Goal: Task Accomplishment & Management: Manage account settings

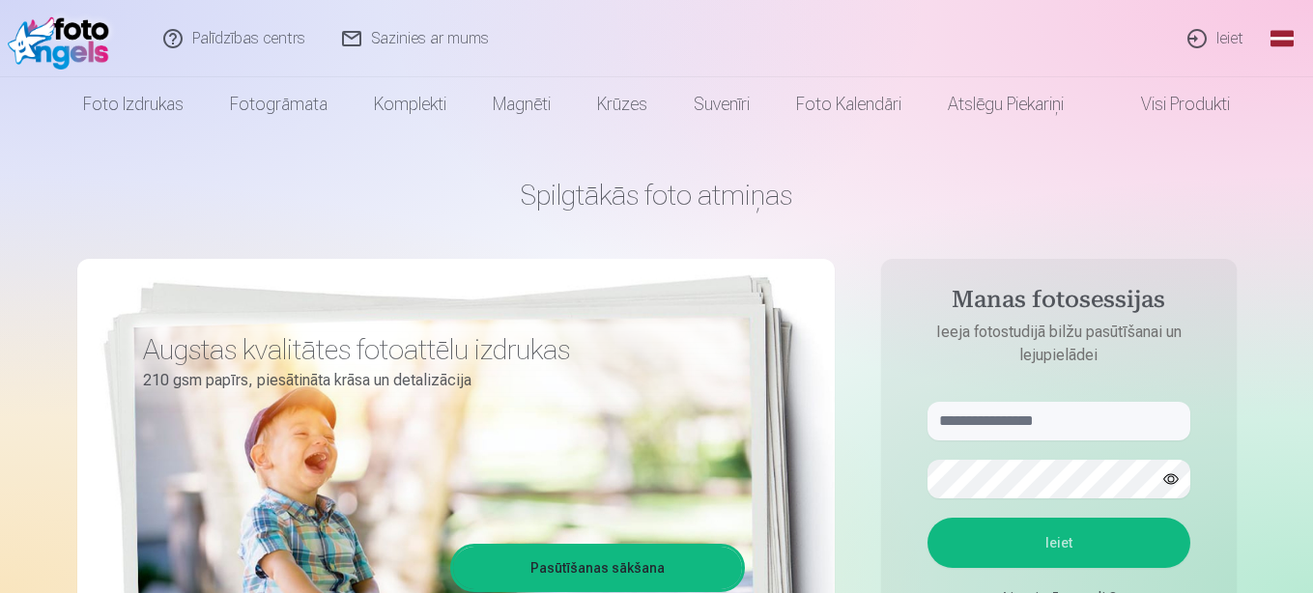
click at [1236, 42] on link "Ieiet" at bounding box center [1216, 38] width 93 height 77
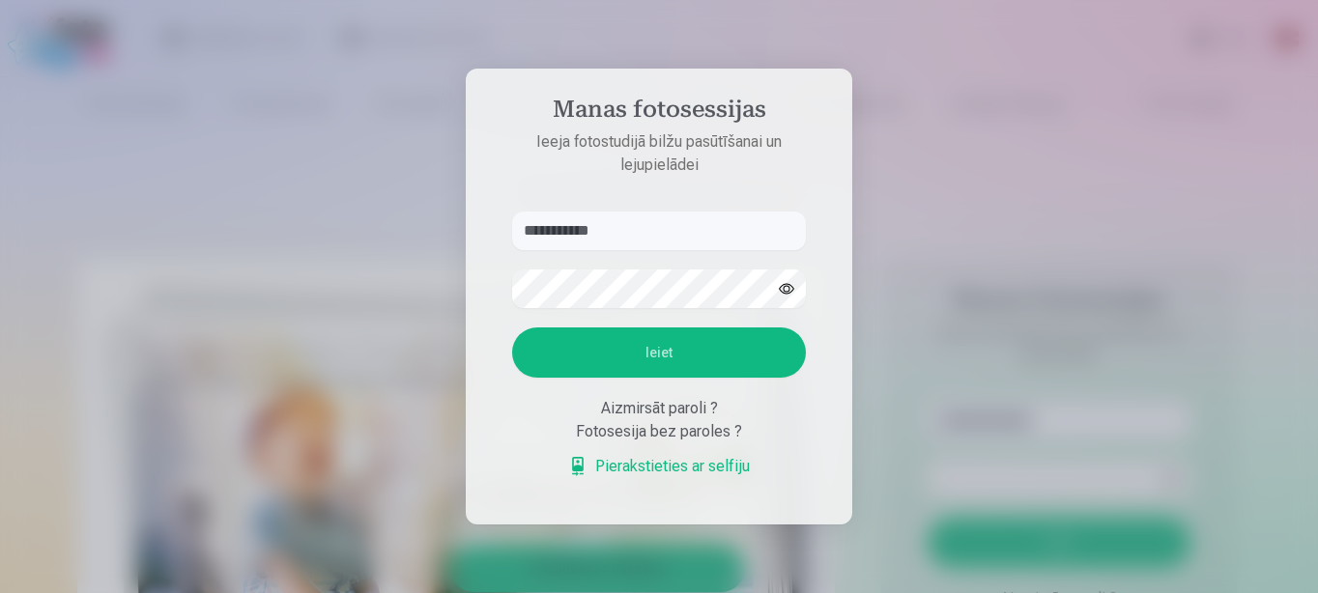
click at [585, 346] on button "Ieiet" at bounding box center [659, 353] width 294 height 50
click at [647, 212] on input "**********" at bounding box center [659, 231] width 294 height 39
click at [783, 284] on button "button" at bounding box center [786, 289] width 37 height 37
drag, startPoint x: 641, startPoint y: 233, endPoint x: 578, endPoint y: 234, distance: 62.8
click at [578, 234] on input "**********" at bounding box center [659, 231] width 294 height 39
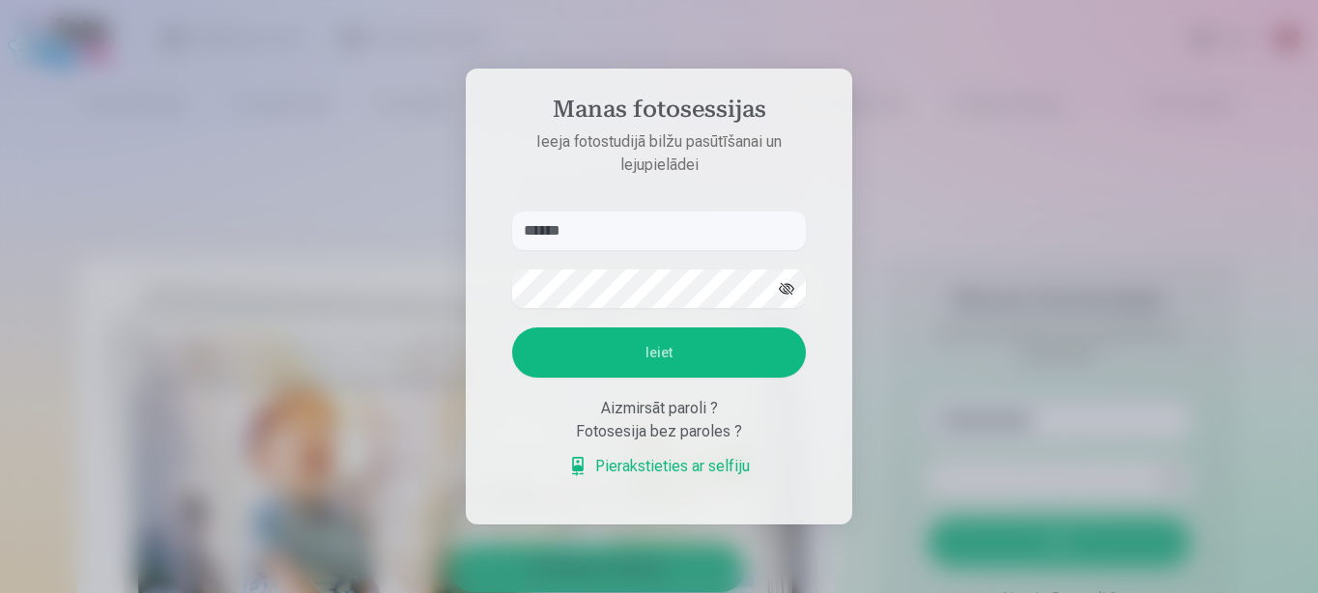
click at [607, 369] on button "Ieiet" at bounding box center [659, 353] width 294 height 50
click at [628, 212] on input "******" at bounding box center [659, 231] width 294 height 39
type input "**********"
click at [586, 357] on button "Ieiet" at bounding box center [659, 353] width 294 height 50
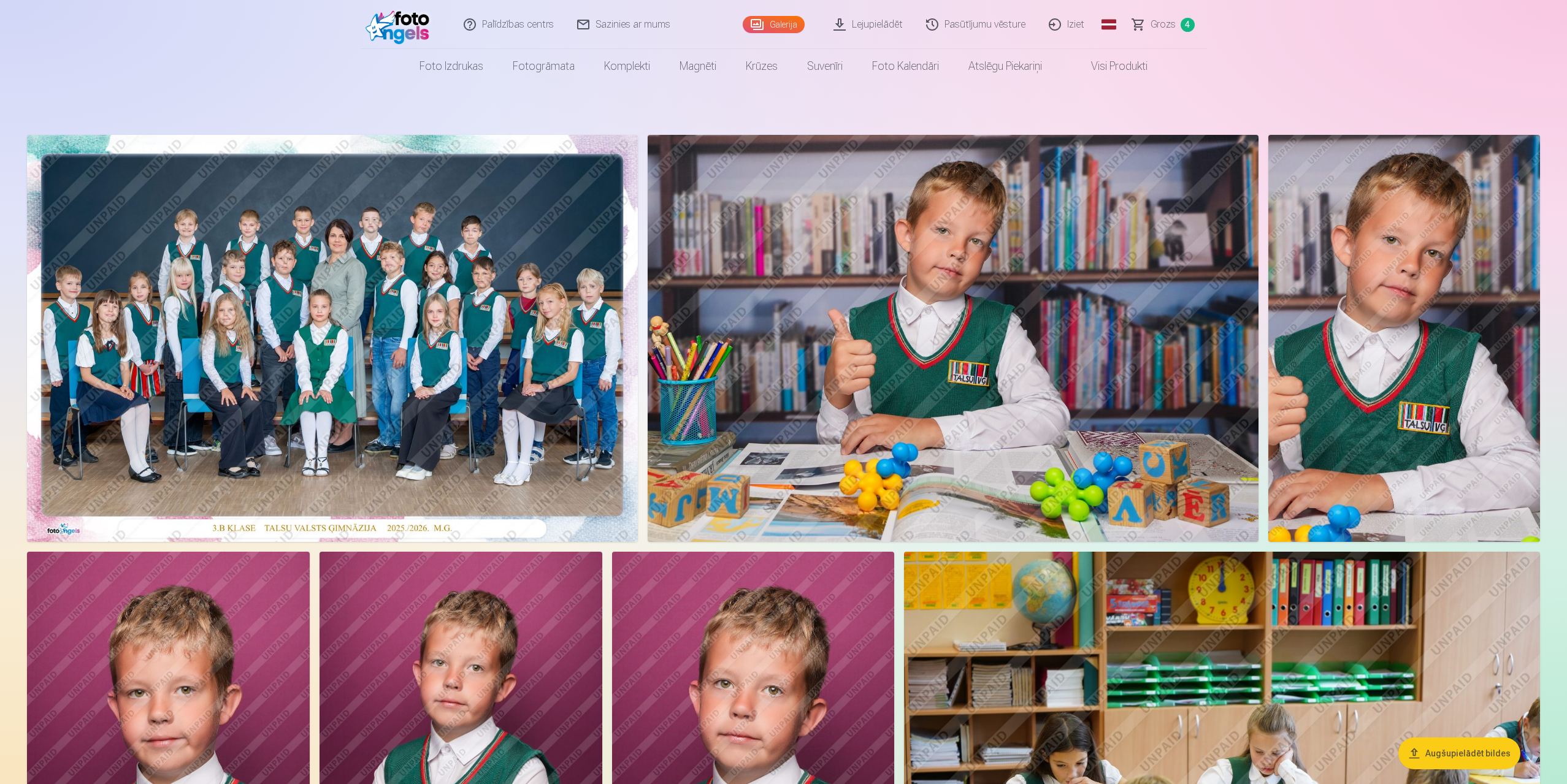
click at [456, 367] on img at bounding box center [333, 339] width 611 height 407
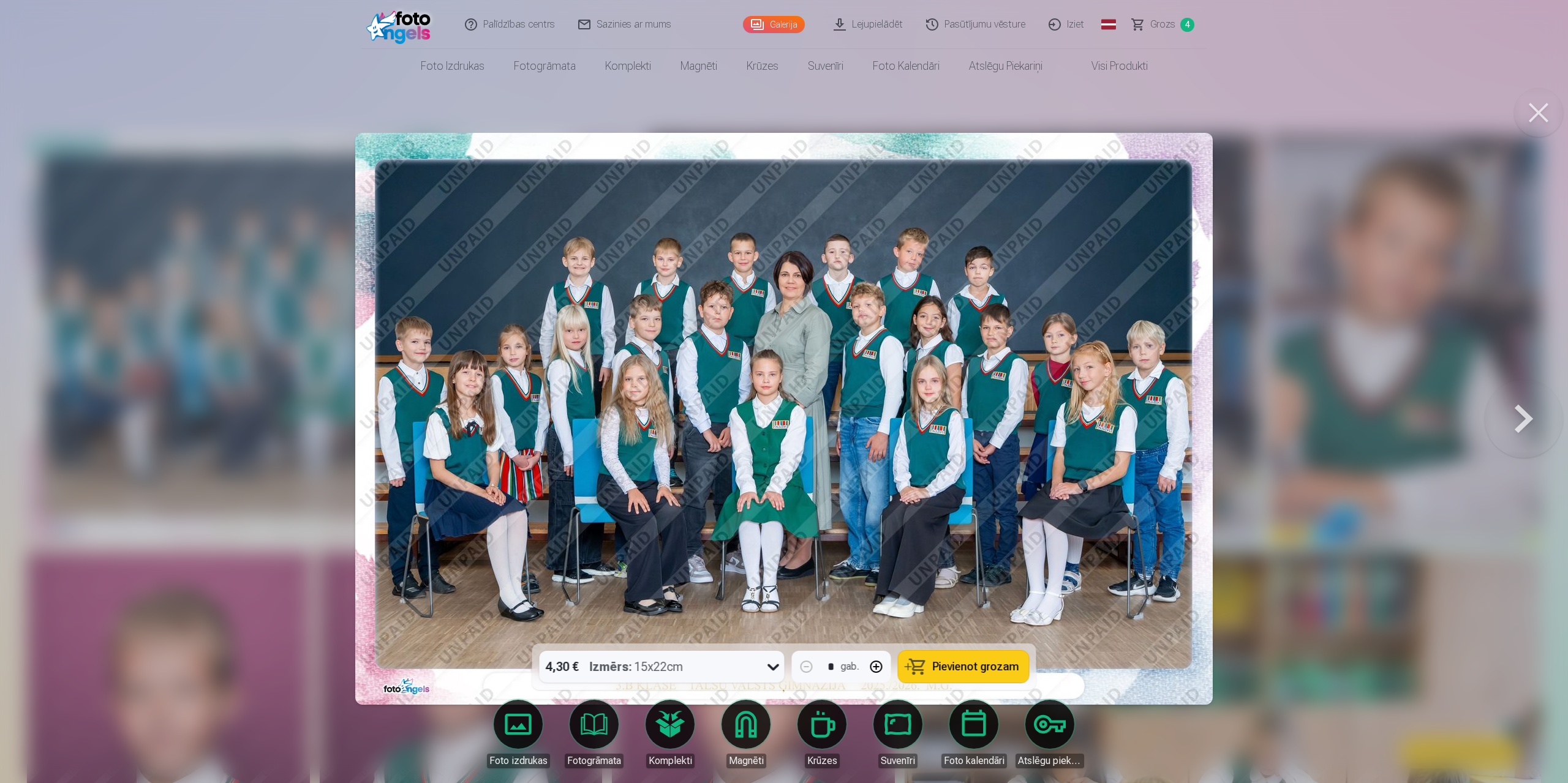
click at [832, 375] on button at bounding box center [1524, 419] width 79 height 426
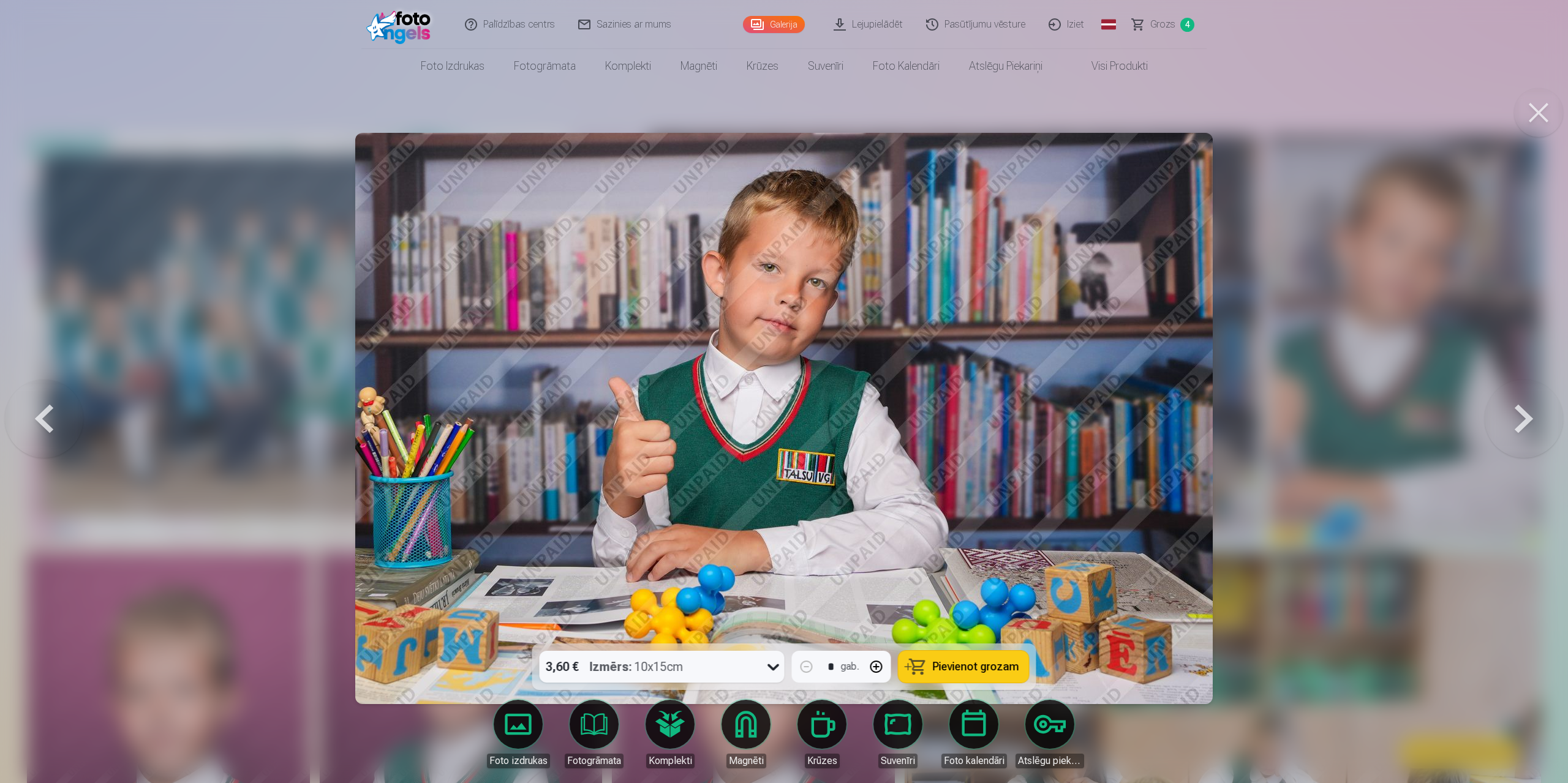
click at [832, 375] on button at bounding box center [1524, 419] width 79 height 426
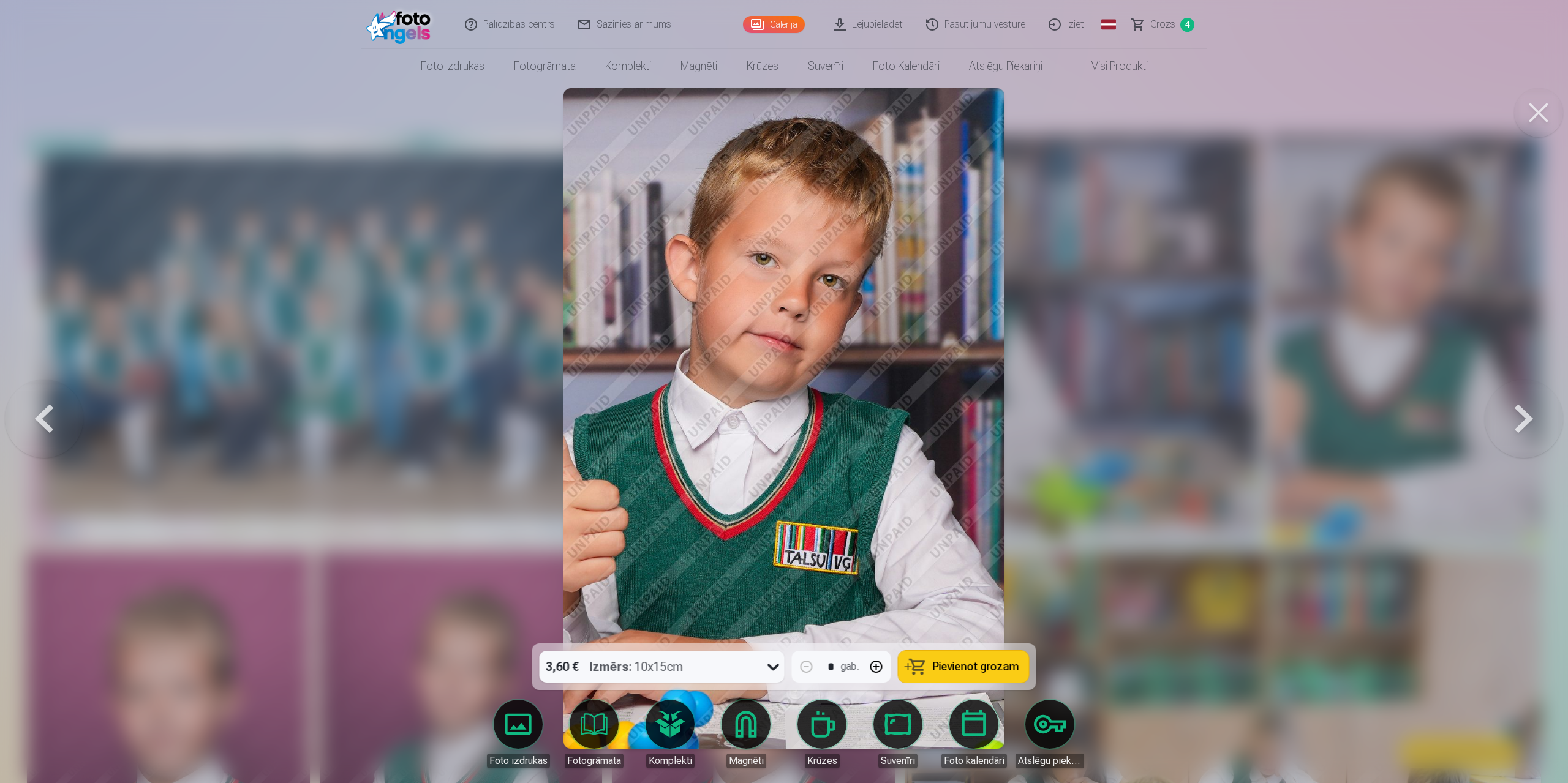
click at [832, 375] on button at bounding box center [1524, 419] width 79 height 426
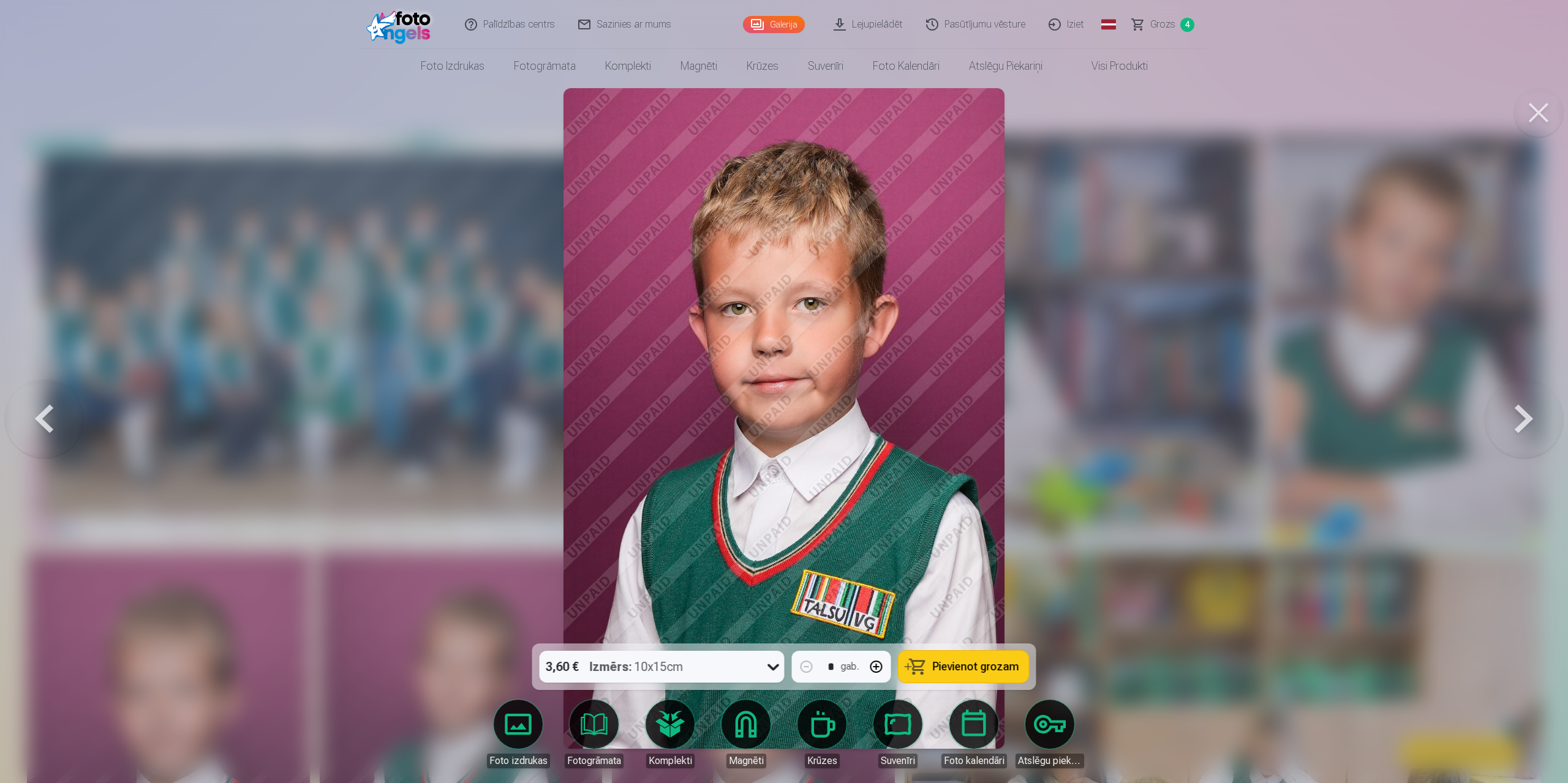
click at [832, 375] on button at bounding box center [1524, 419] width 79 height 426
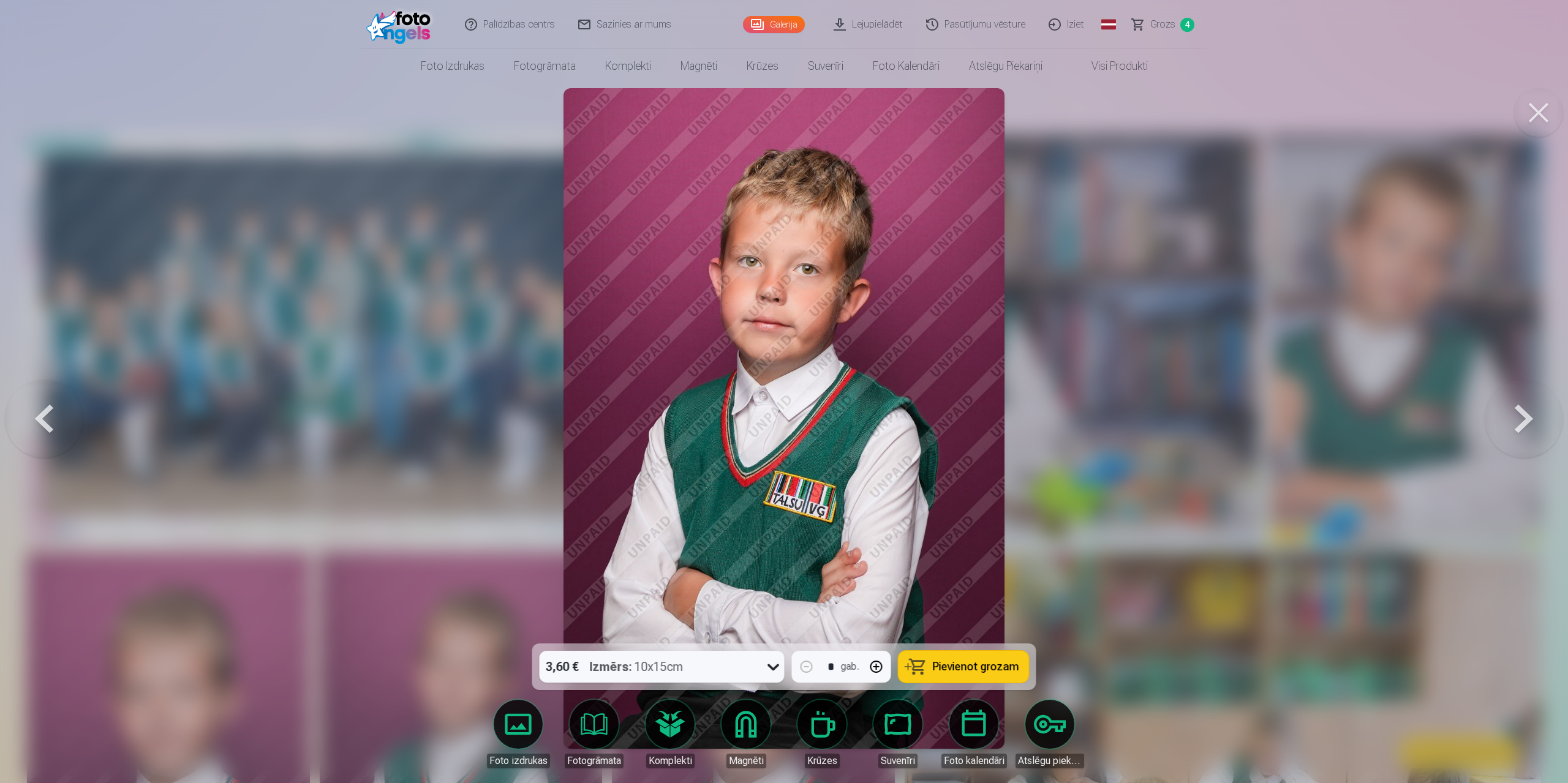
click at [832, 375] on button at bounding box center [1524, 419] width 79 height 426
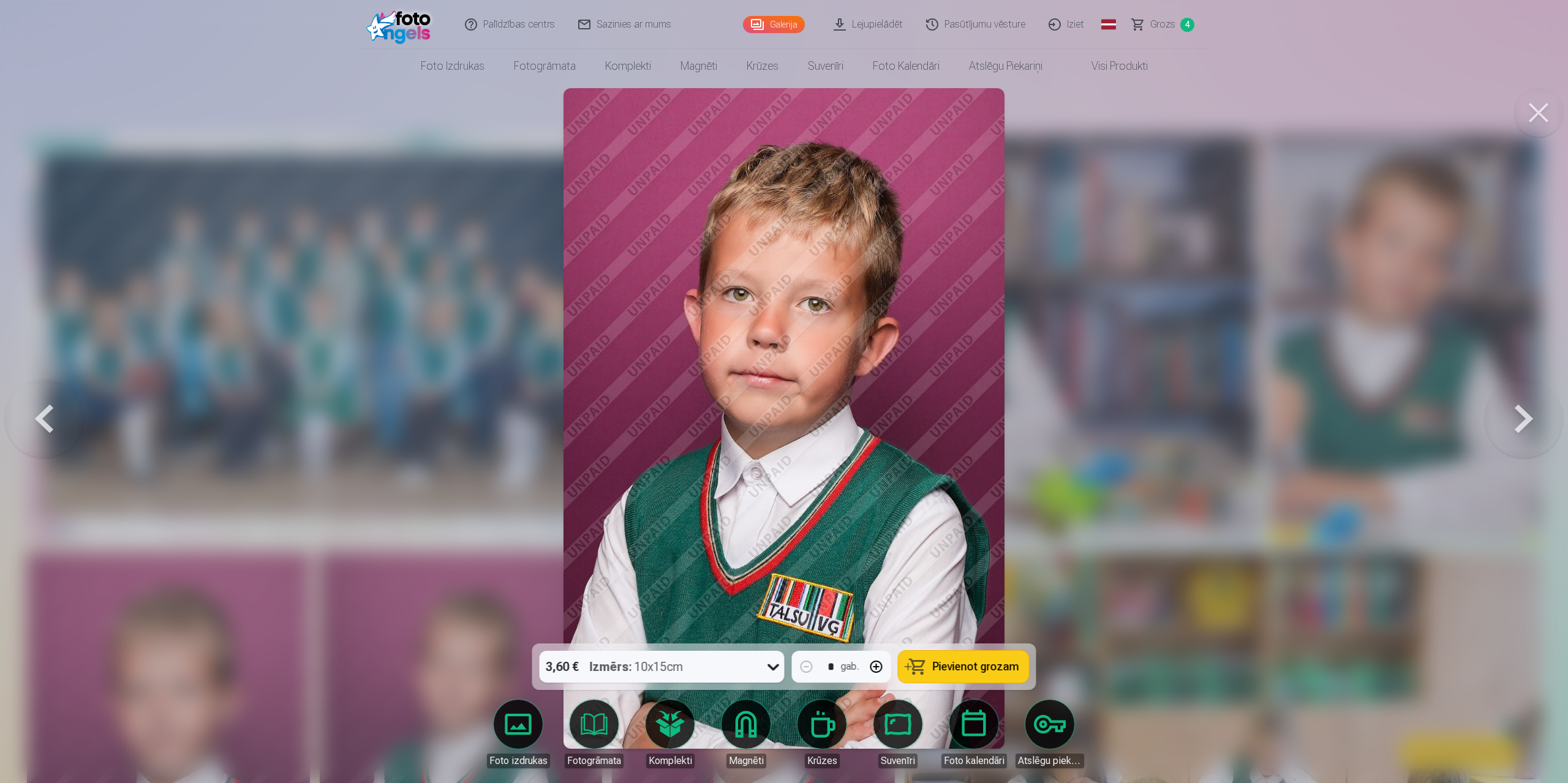
click at [39, 375] on button at bounding box center [44, 419] width 79 height 426
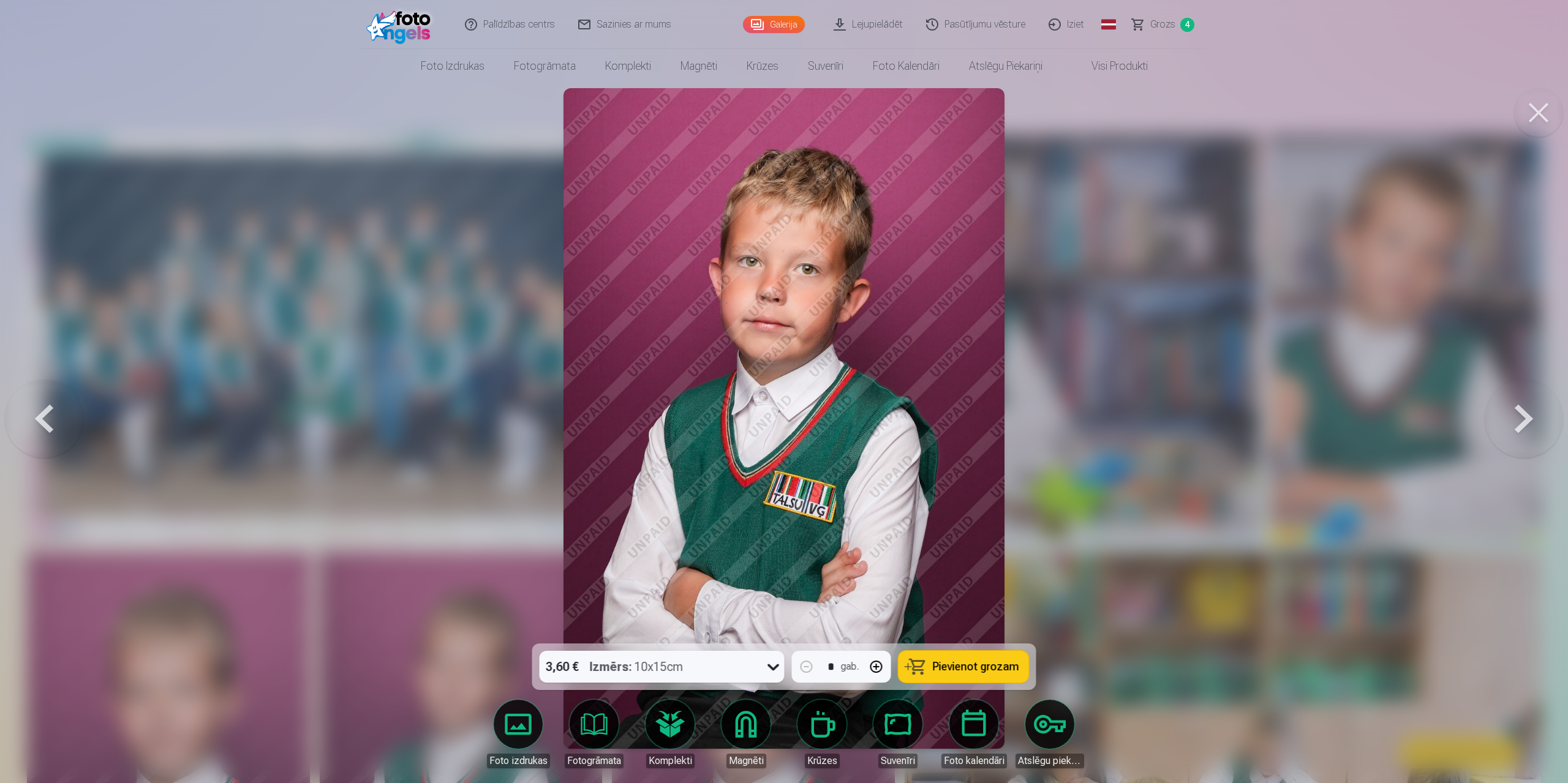
click at [39, 375] on button at bounding box center [44, 419] width 79 height 426
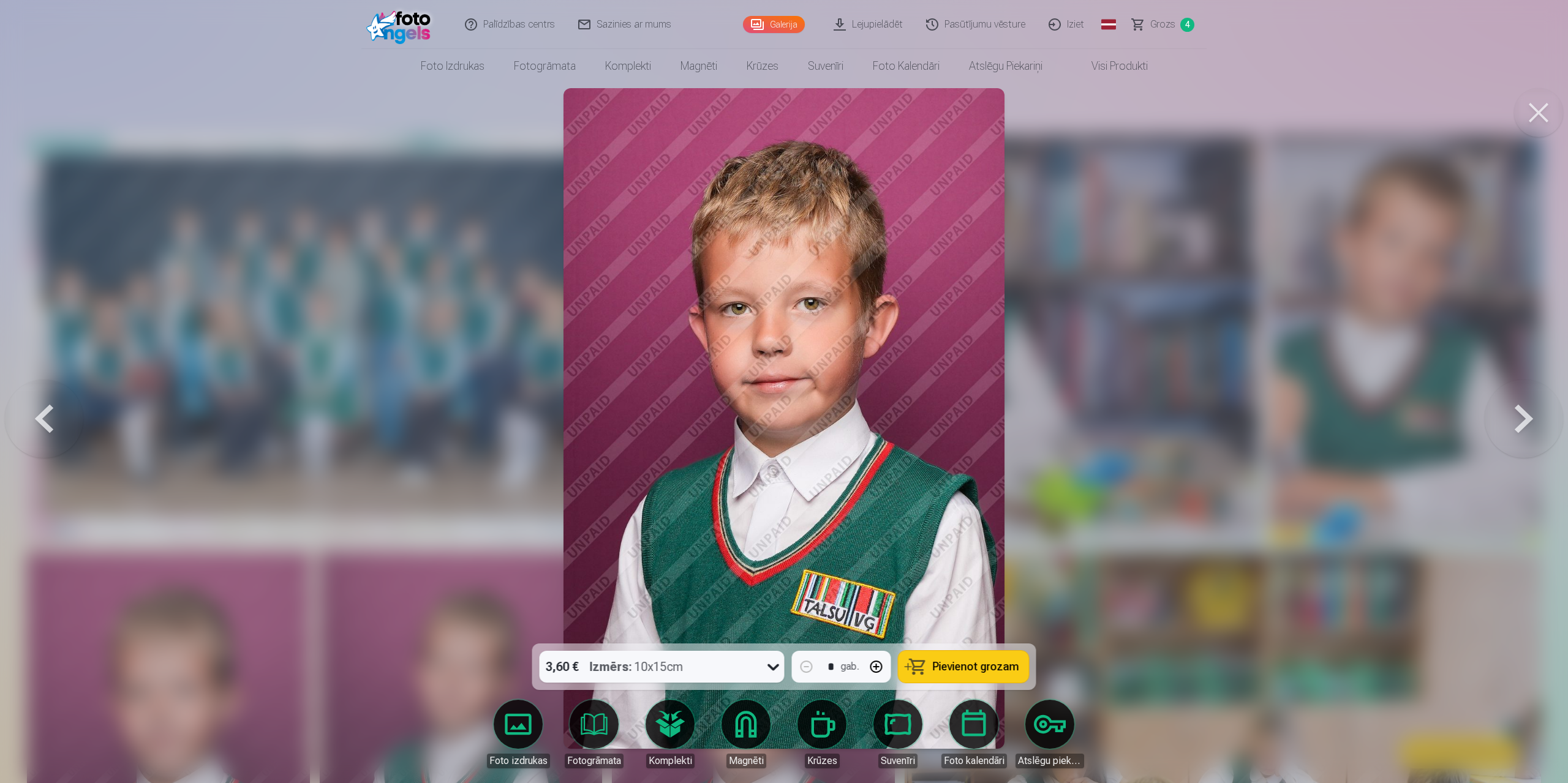
click at [46, 375] on button at bounding box center [44, 419] width 79 height 426
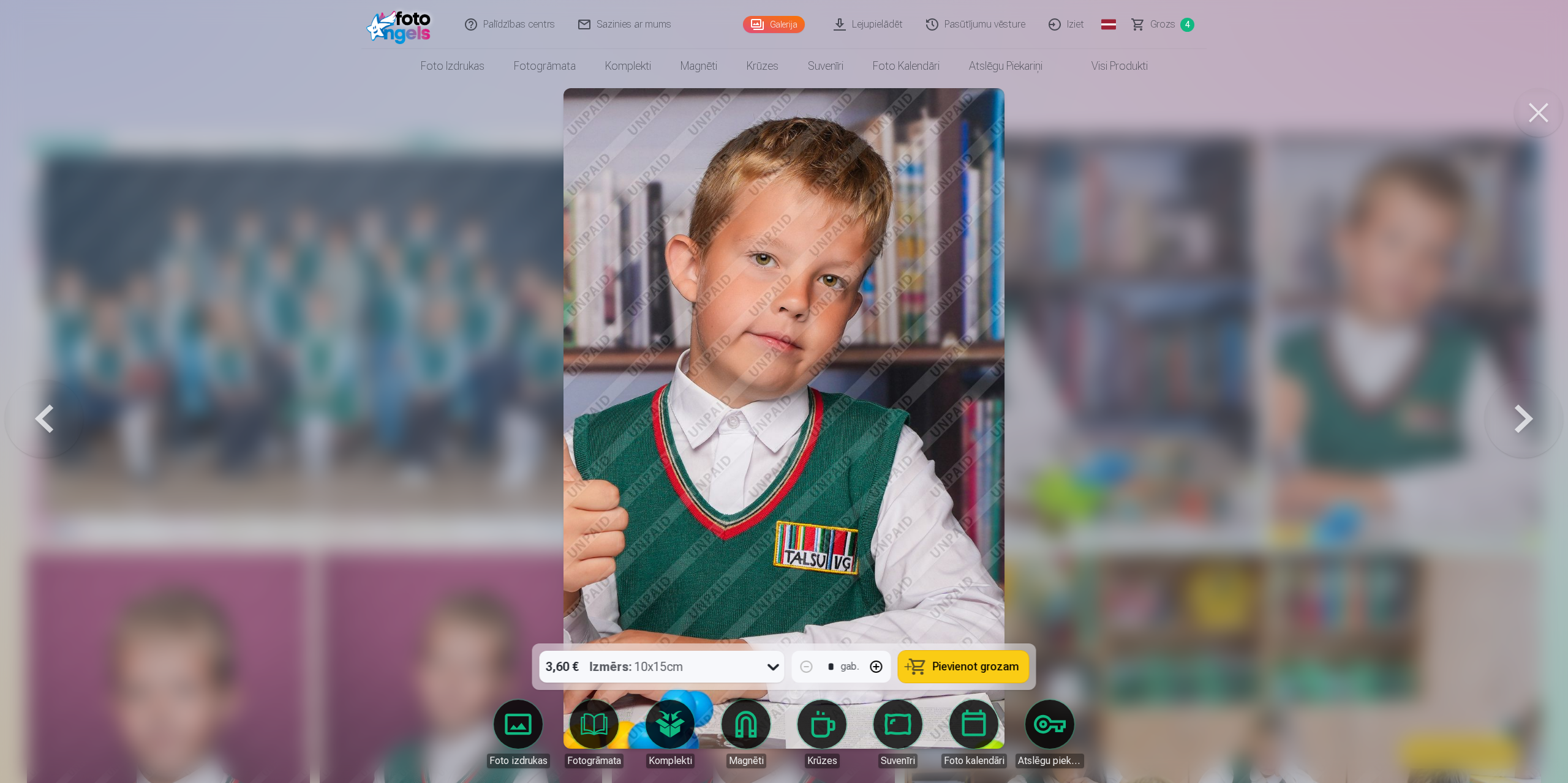
click at [832, 375] on button at bounding box center [1524, 419] width 79 height 426
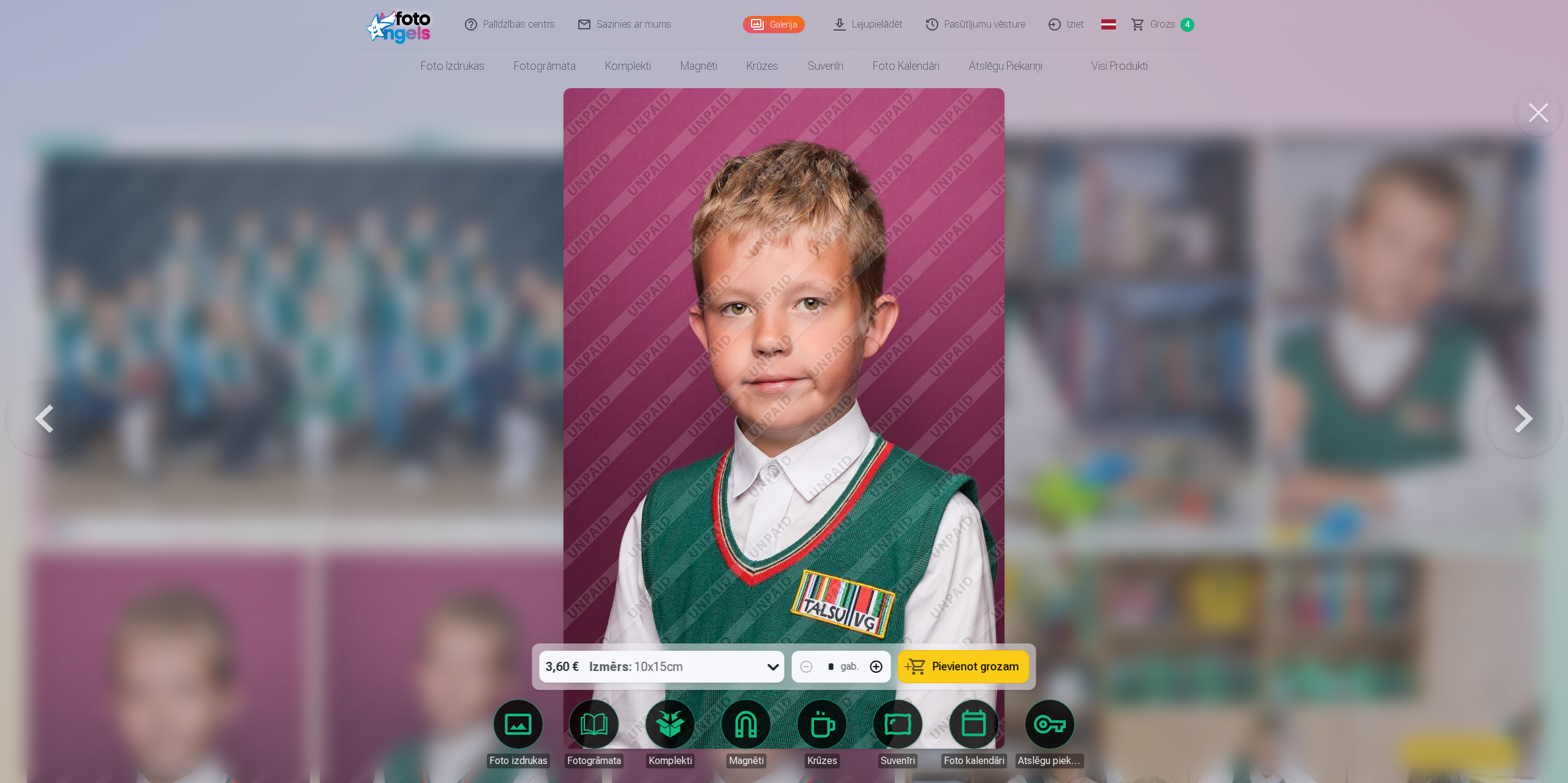
click at [832, 375] on button at bounding box center [1524, 419] width 79 height 426
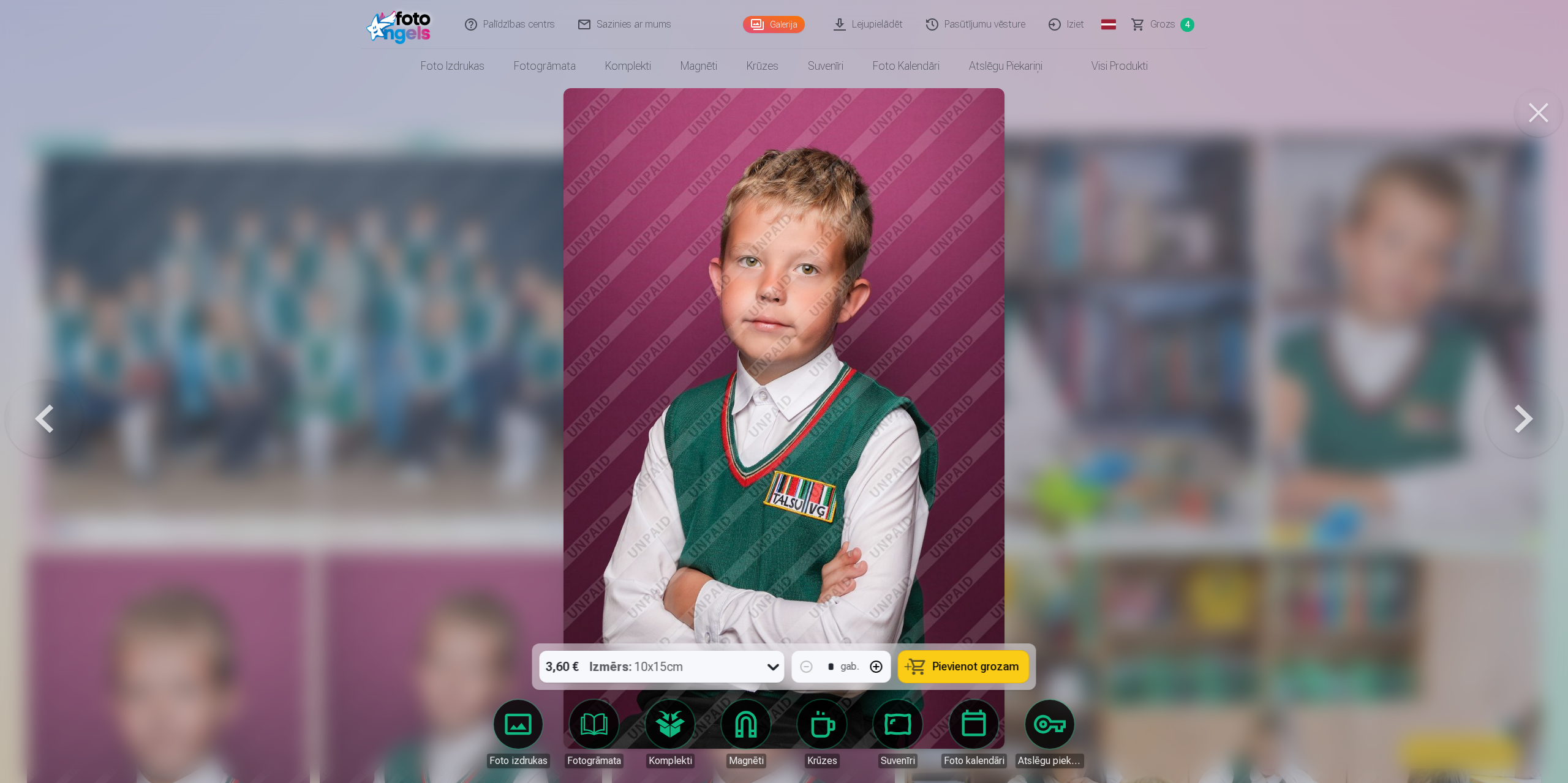
click at [832, 375] on button at bounding box center [1524, 419] width 79 height 426
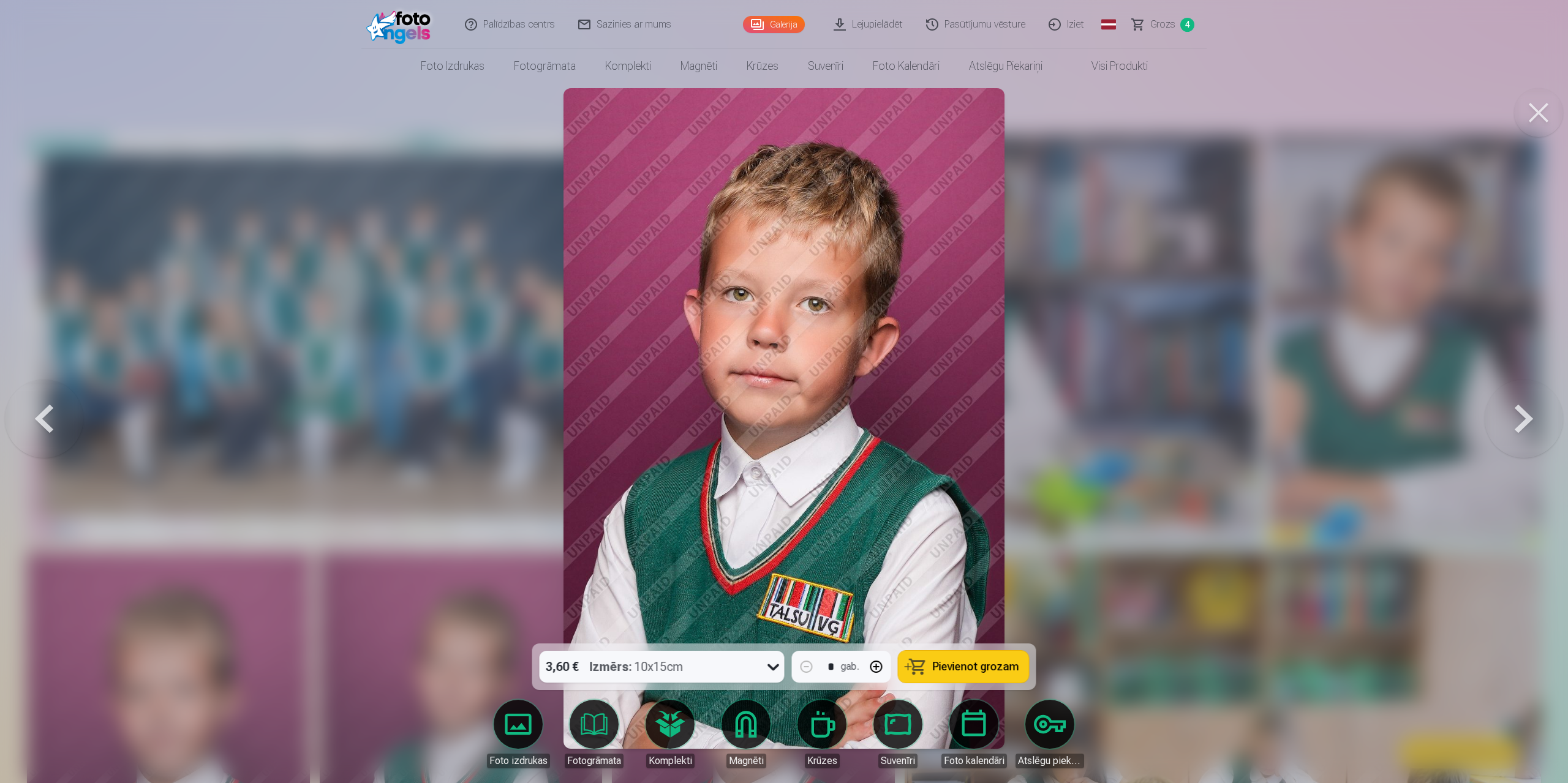
click at [832, 375] on button at bounding box center [1524, 419] width 79 height 426
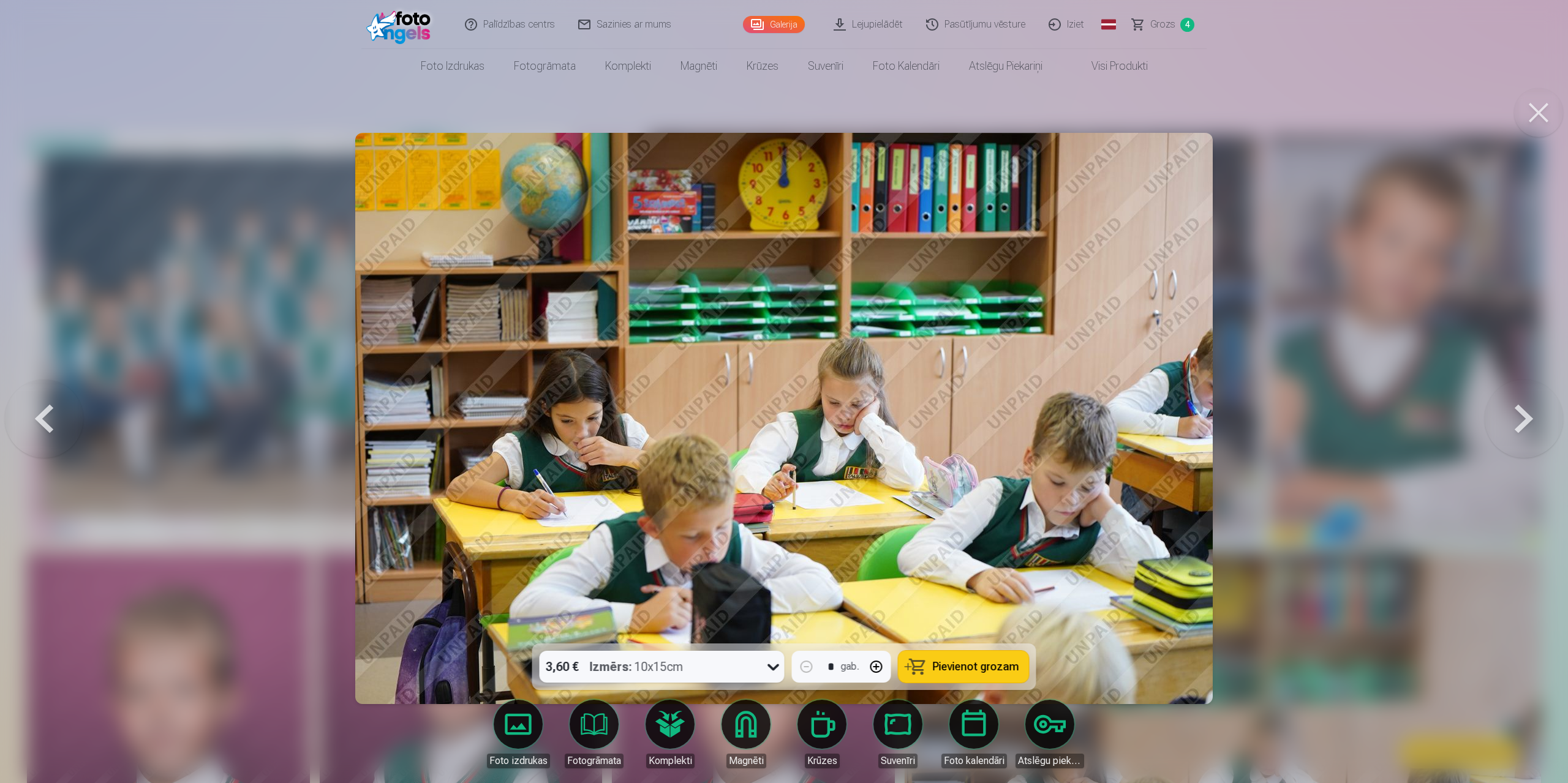
click at [832, 375] on button at bounding box center [1524, 419] width 79 height 426
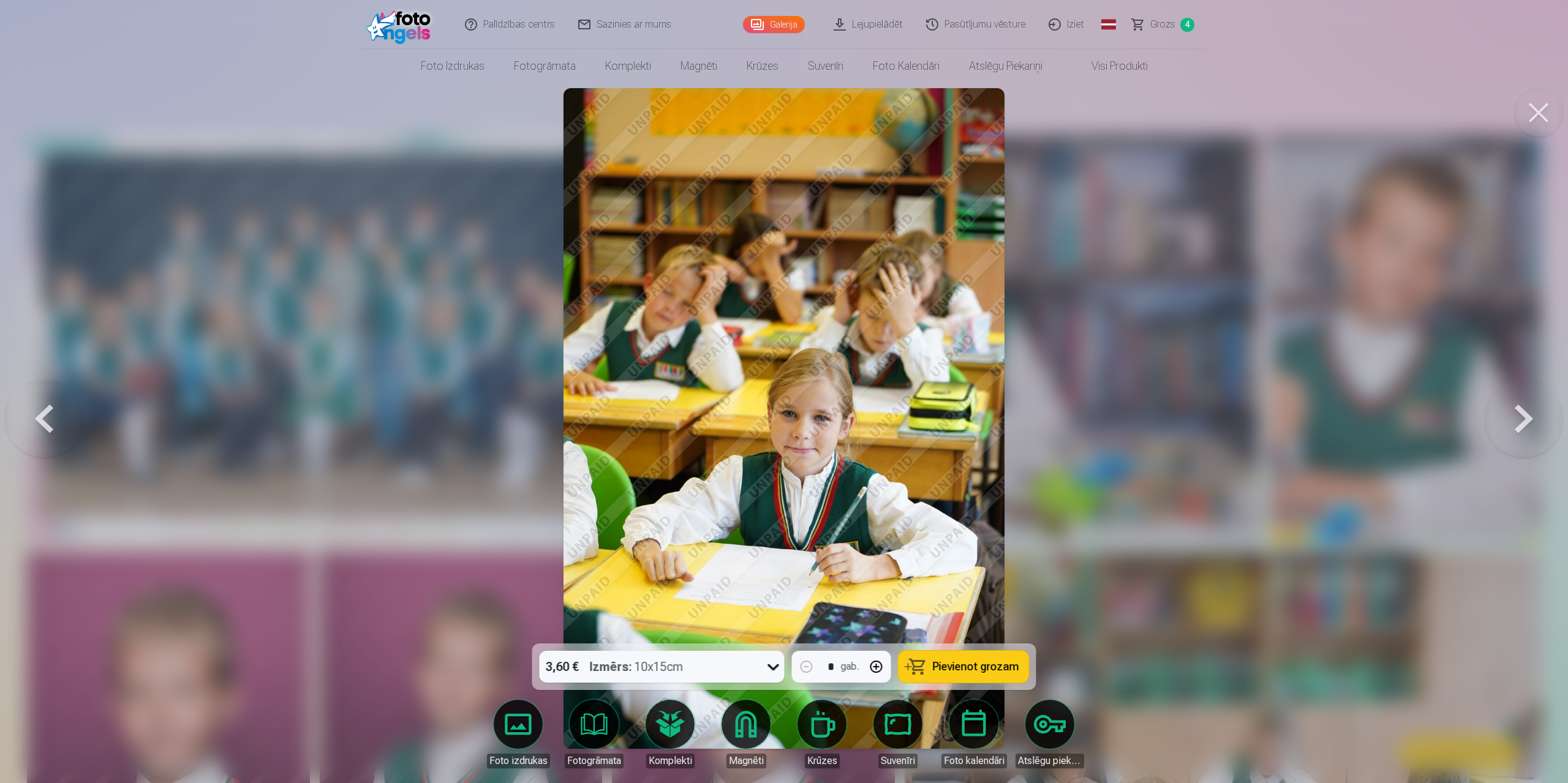
click at [832, 375] on button at bounding box center [1524, 419] width 79 height 426
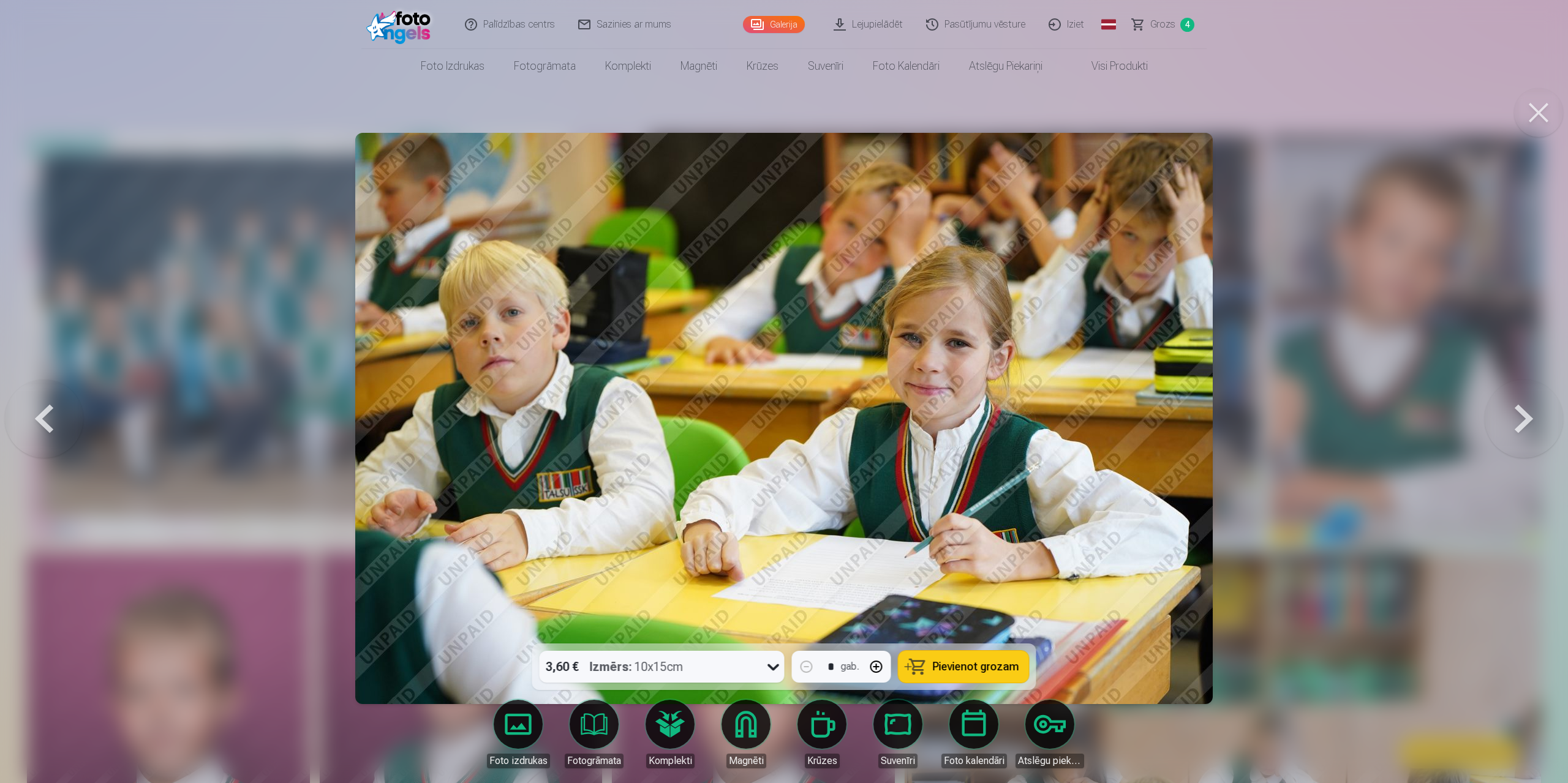
click at [832, 375] on button at bounding box center [1524, 419] width 79 height 426
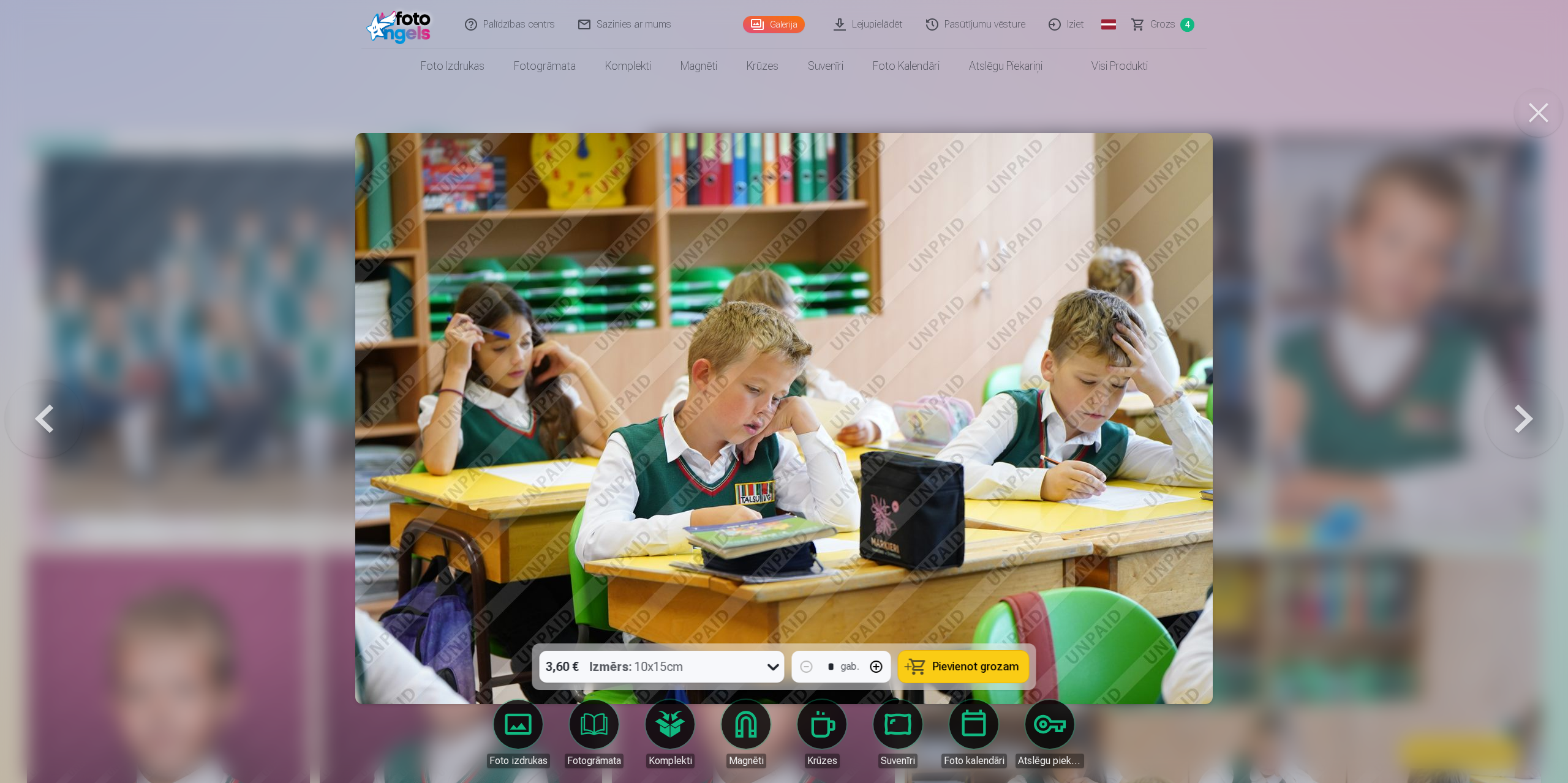
click at [832, 375] on button at bounding box center [1524, 419] width 79 height 426
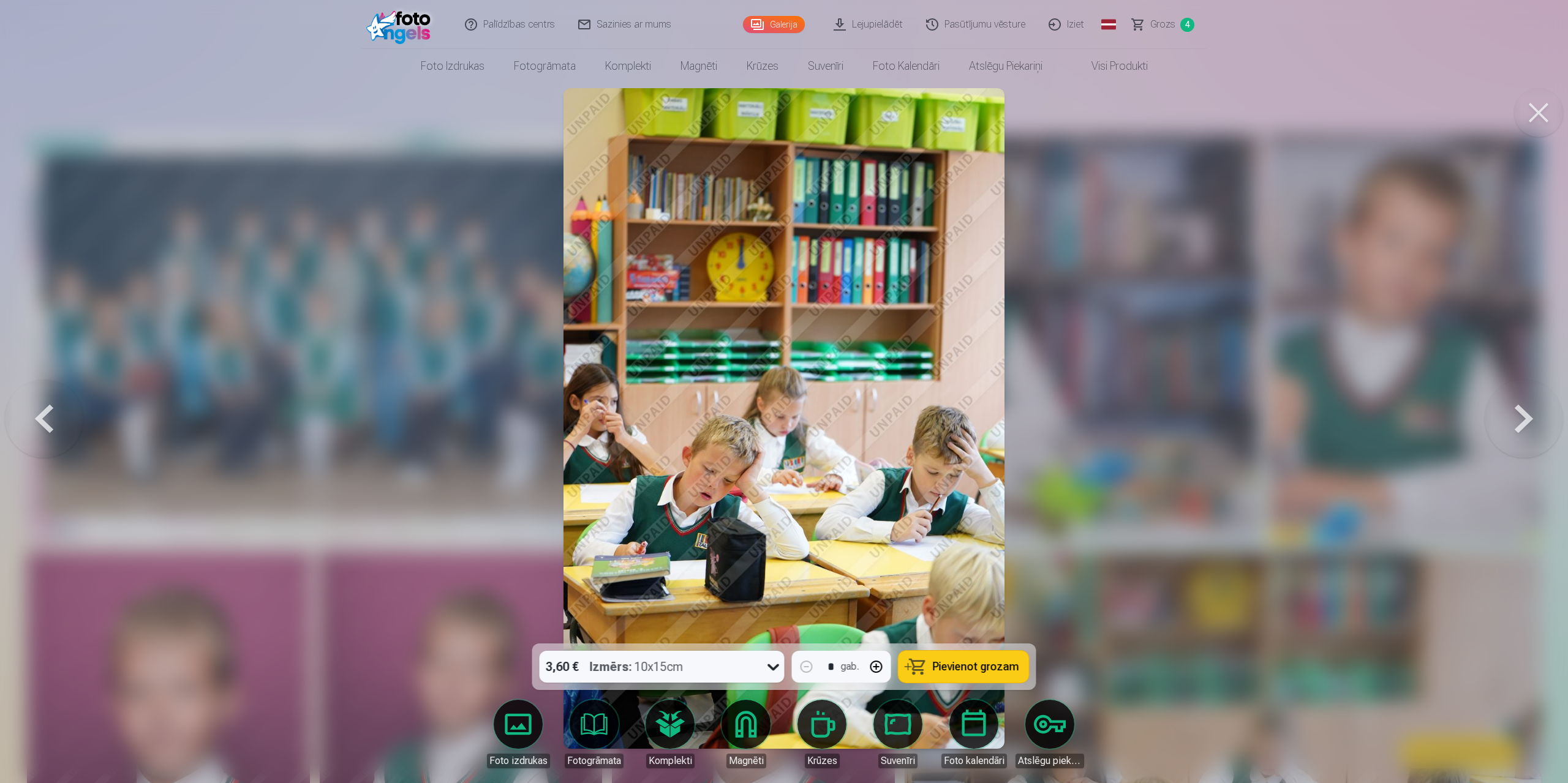
click at [832, 375] on button at bounding box center [1524, 419] width 79 height 426
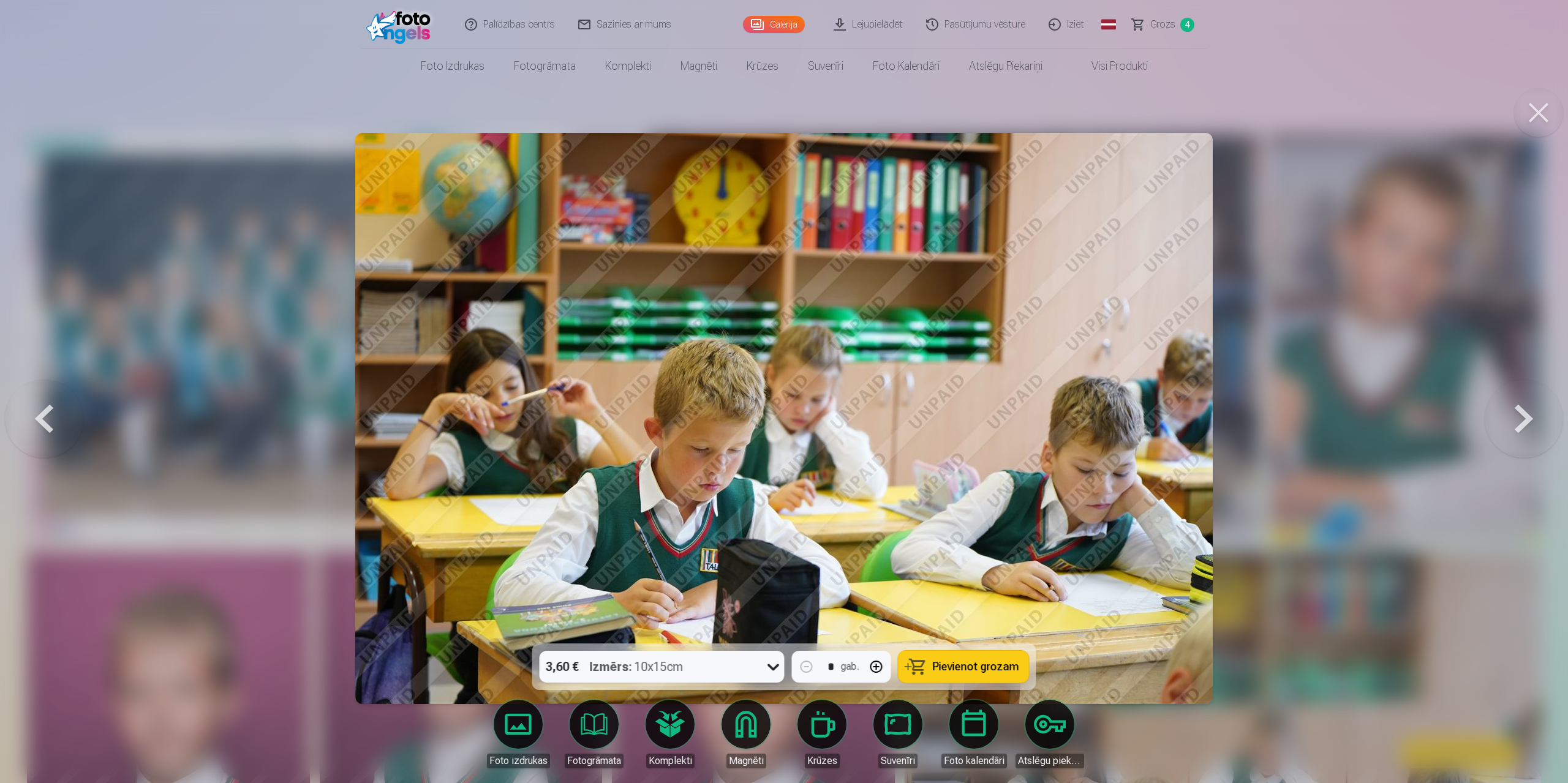
click at [832, 375] on button at bounding box center [1524, 419] width 79 height 426
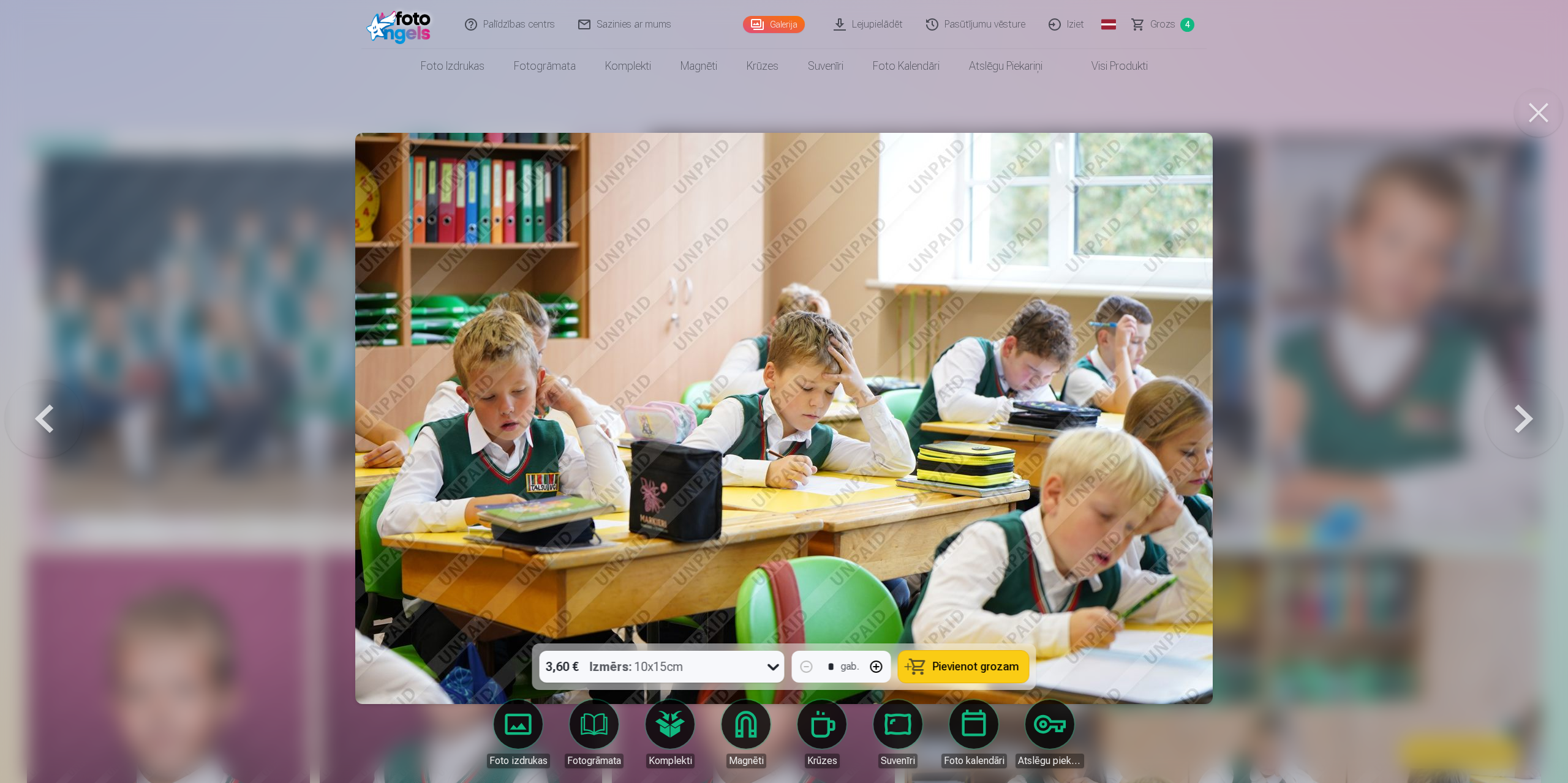
click at [832, 375] on button at bounding box center [1524, 419] width 79 height 426
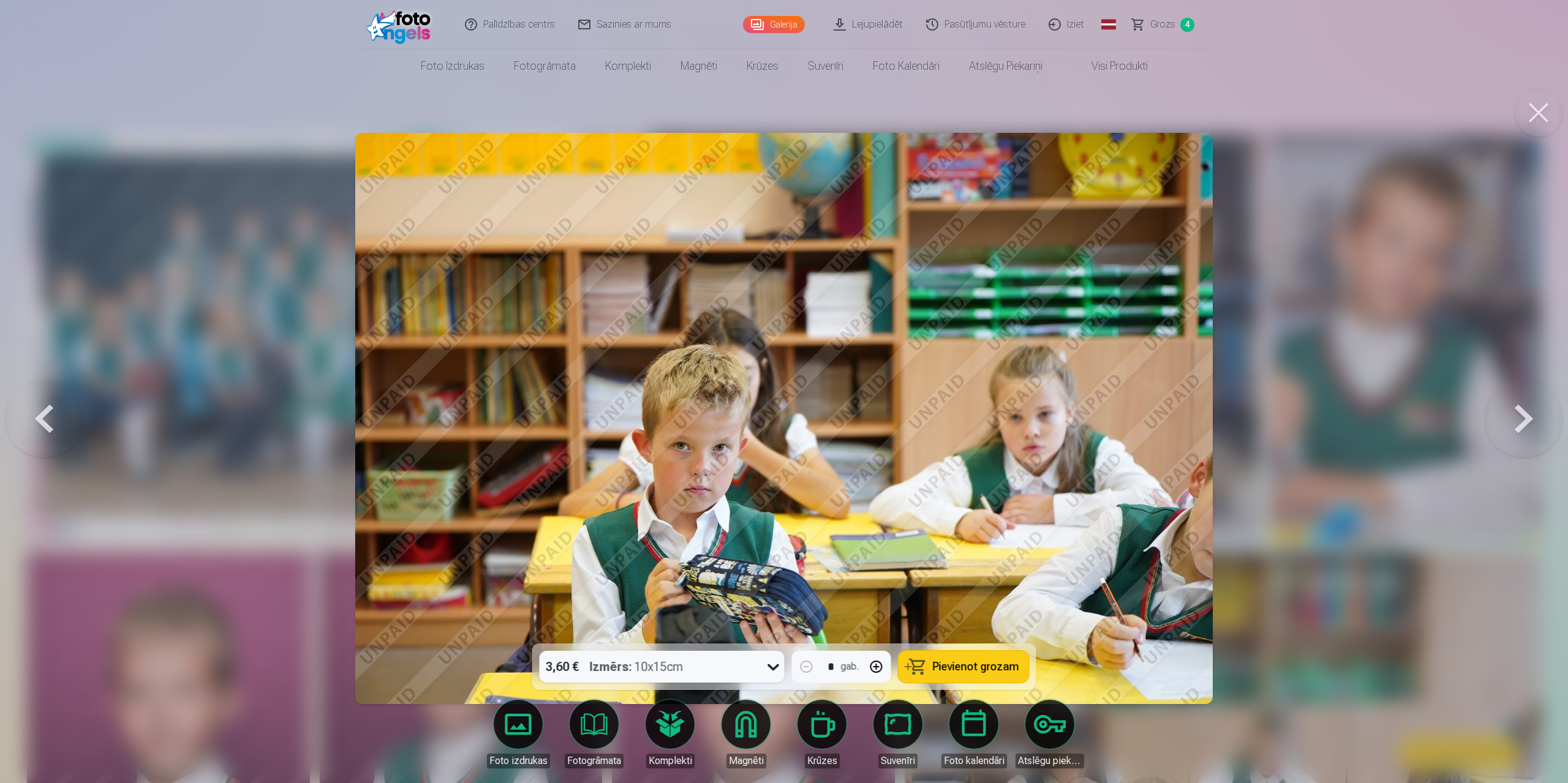
click at [832, 375] on button at bounding box center [1524, 419] width 79 height 426
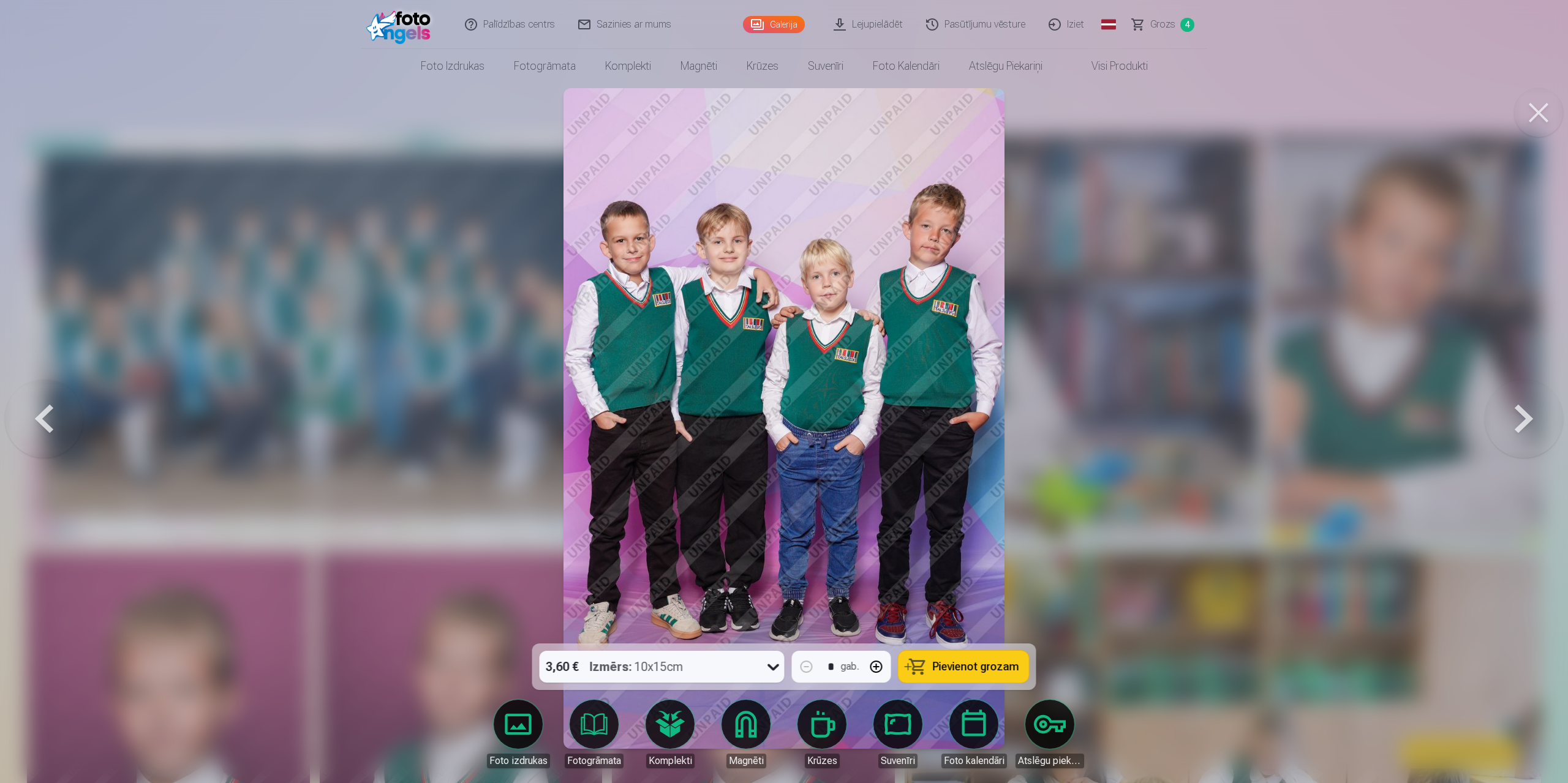
click at [832, 375] on button at bounding box center [1524, 419] width 79 height 426
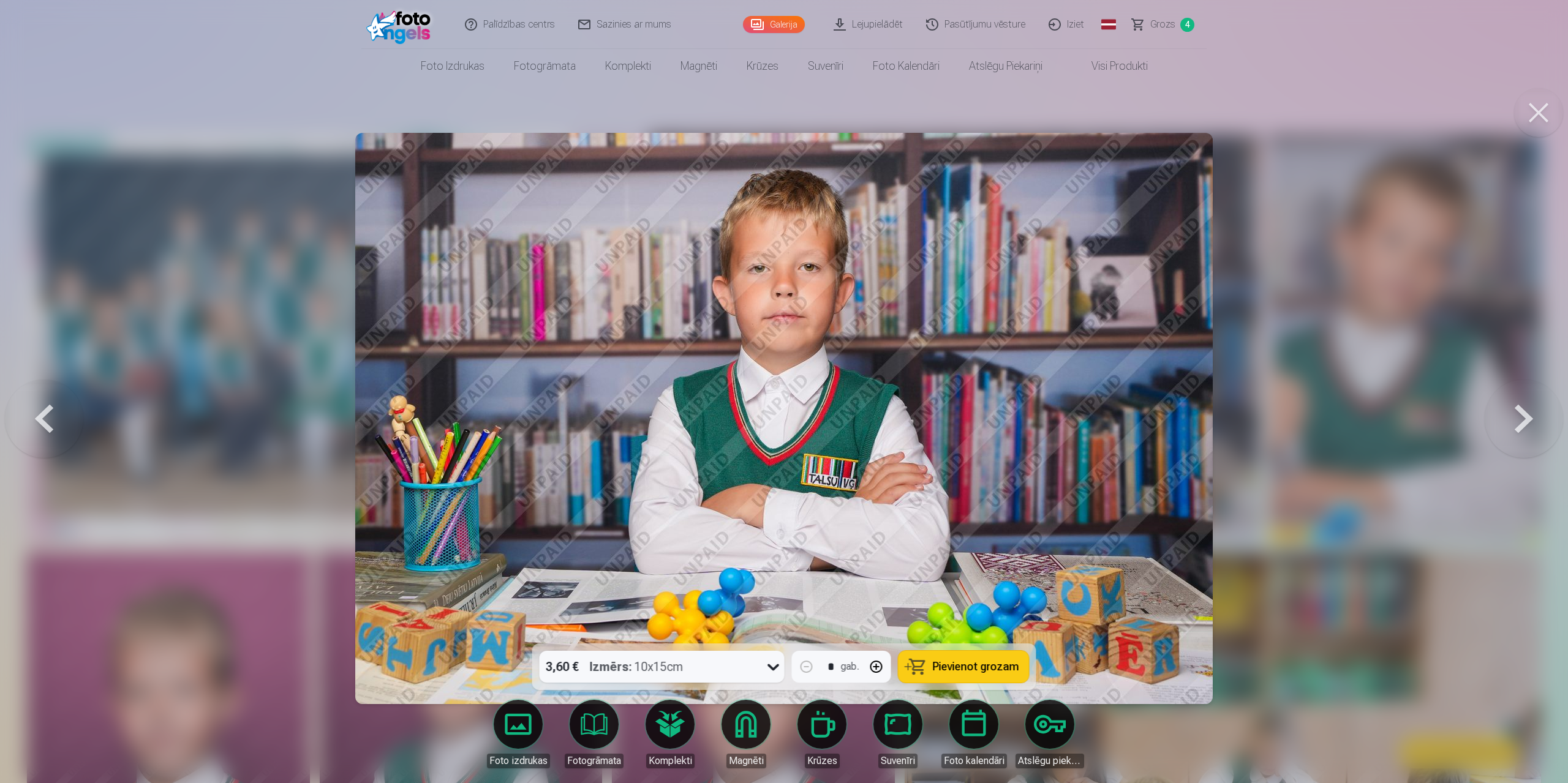
drag, startPoint x: 34, startPoint y: 420, endPoint x: 45, endPoint y: 417, distance: 11.4
click at [42, 375] on button at bounding box center [44, 419] width 79 height 426
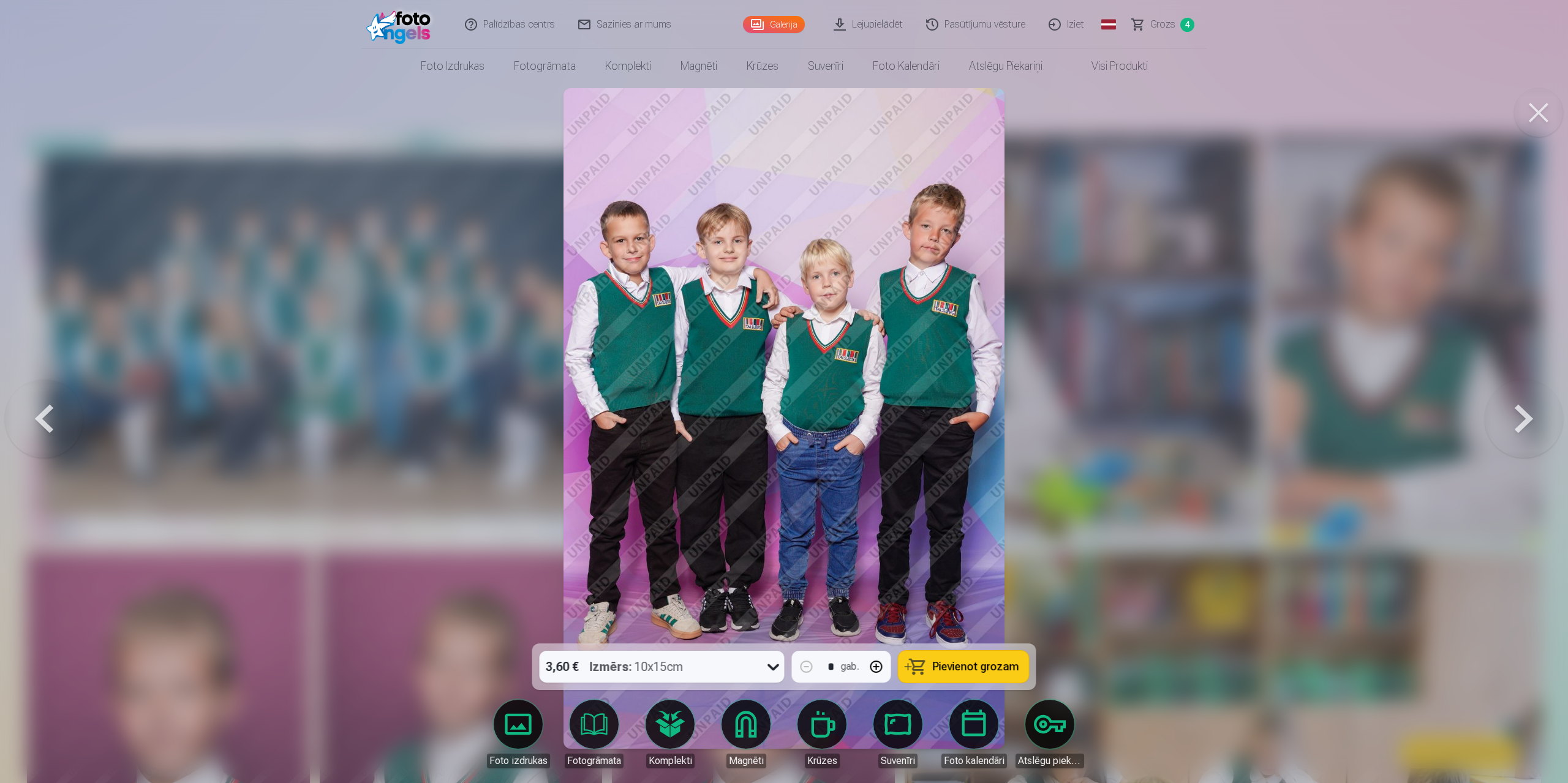
click at [832, 375] on button at bounding box center [1524, 419] width 79 height 426
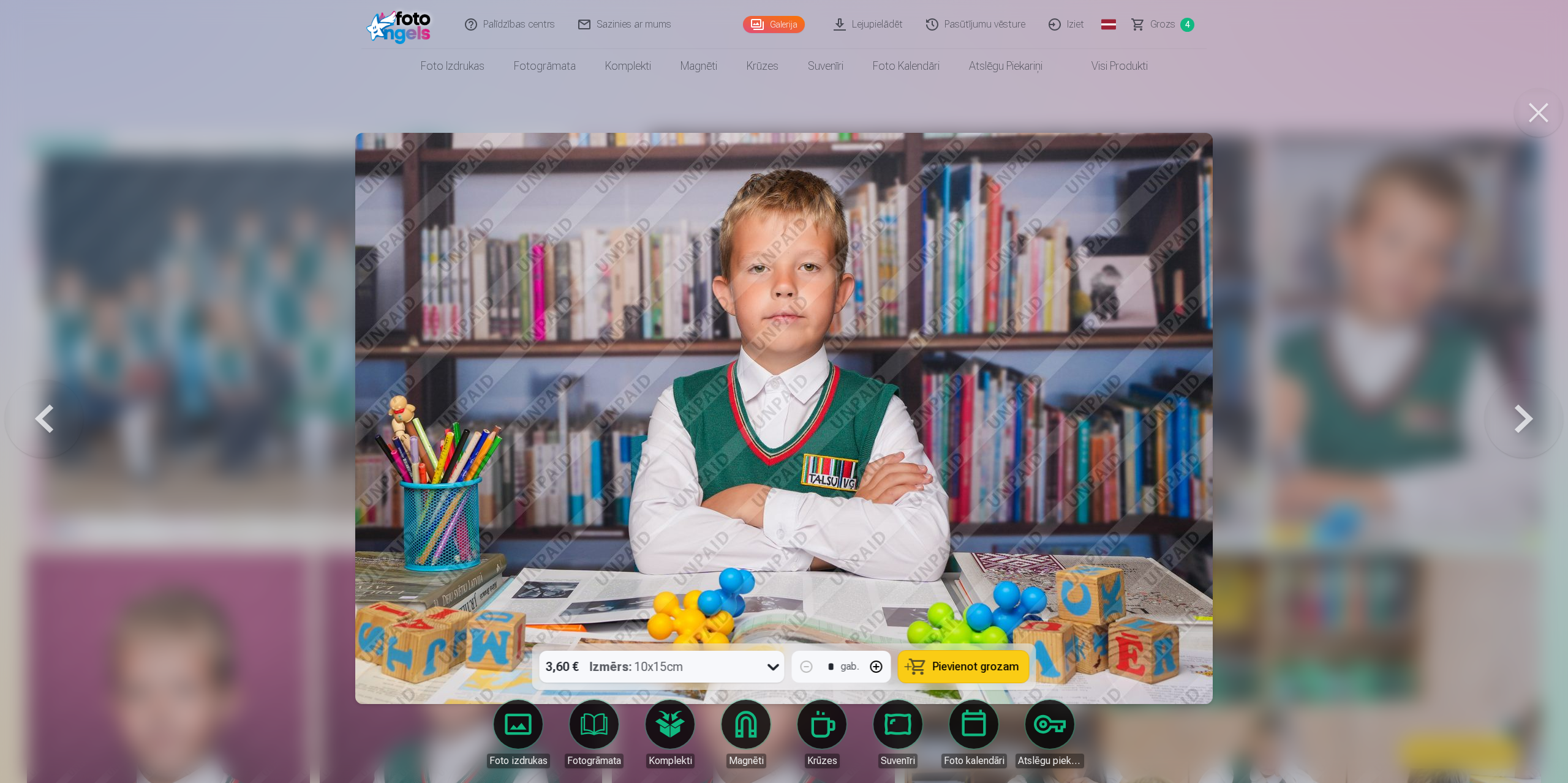
click at [37, 375] on button at bounding box center [44, 419] width 79 height 426
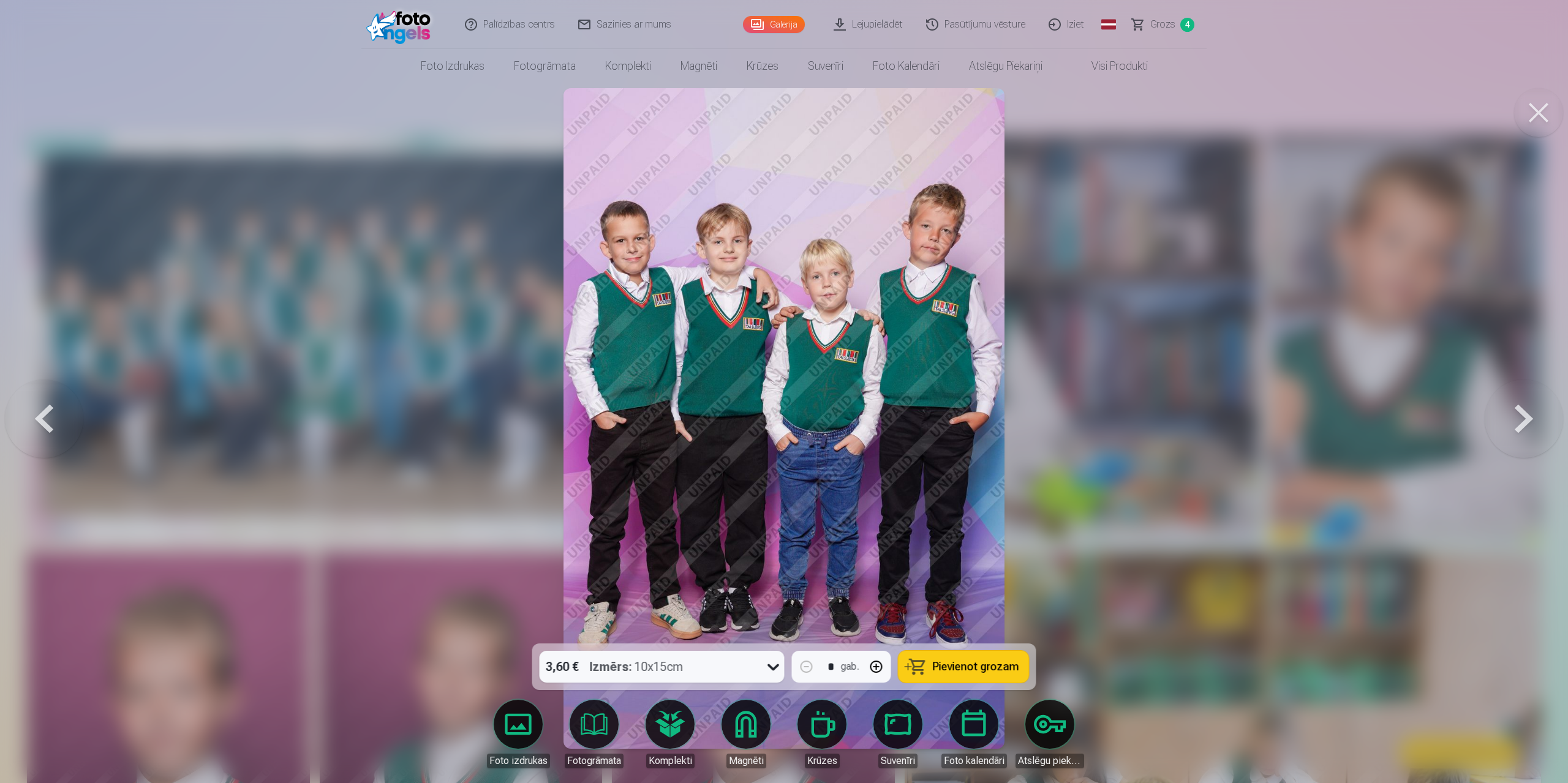
click at [832, 375] on button at bounding box center [1524, 419] width 79 height 426
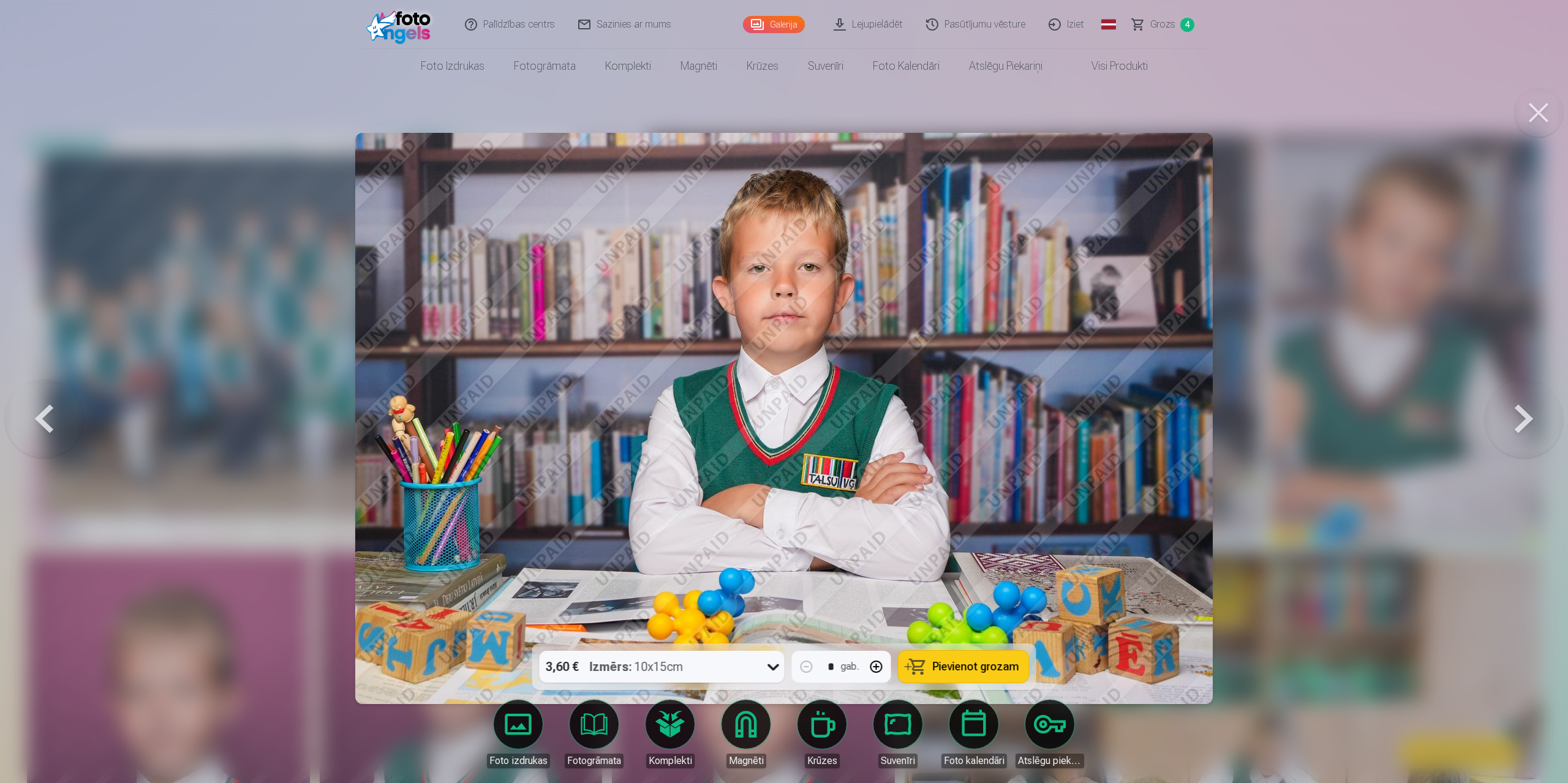
click at [832, 375] on button at bounding box center [1524, 419] width 79 height 426
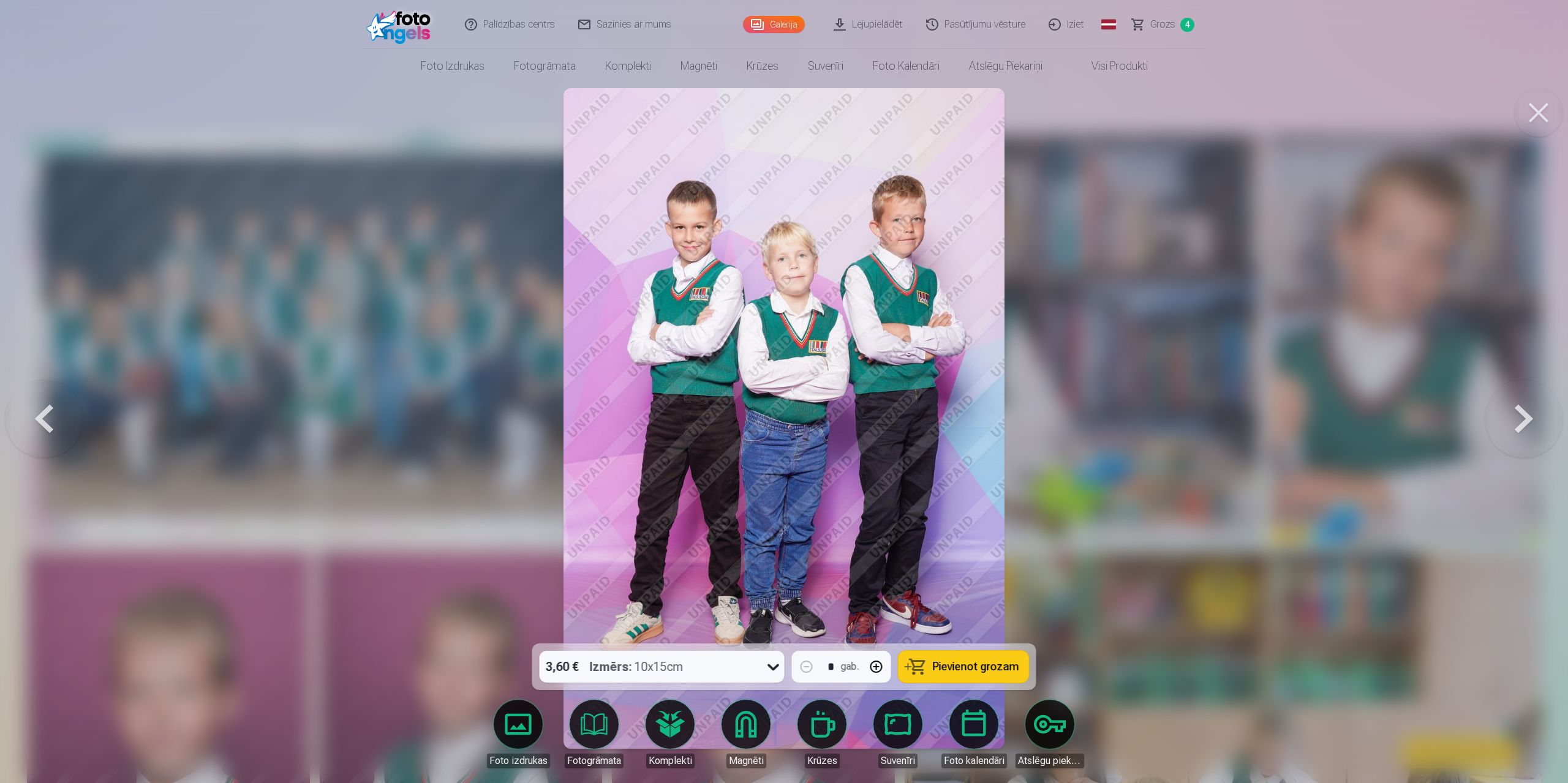
click at [55, 375] on button at bounding box center [44, 419] width 79 height 426
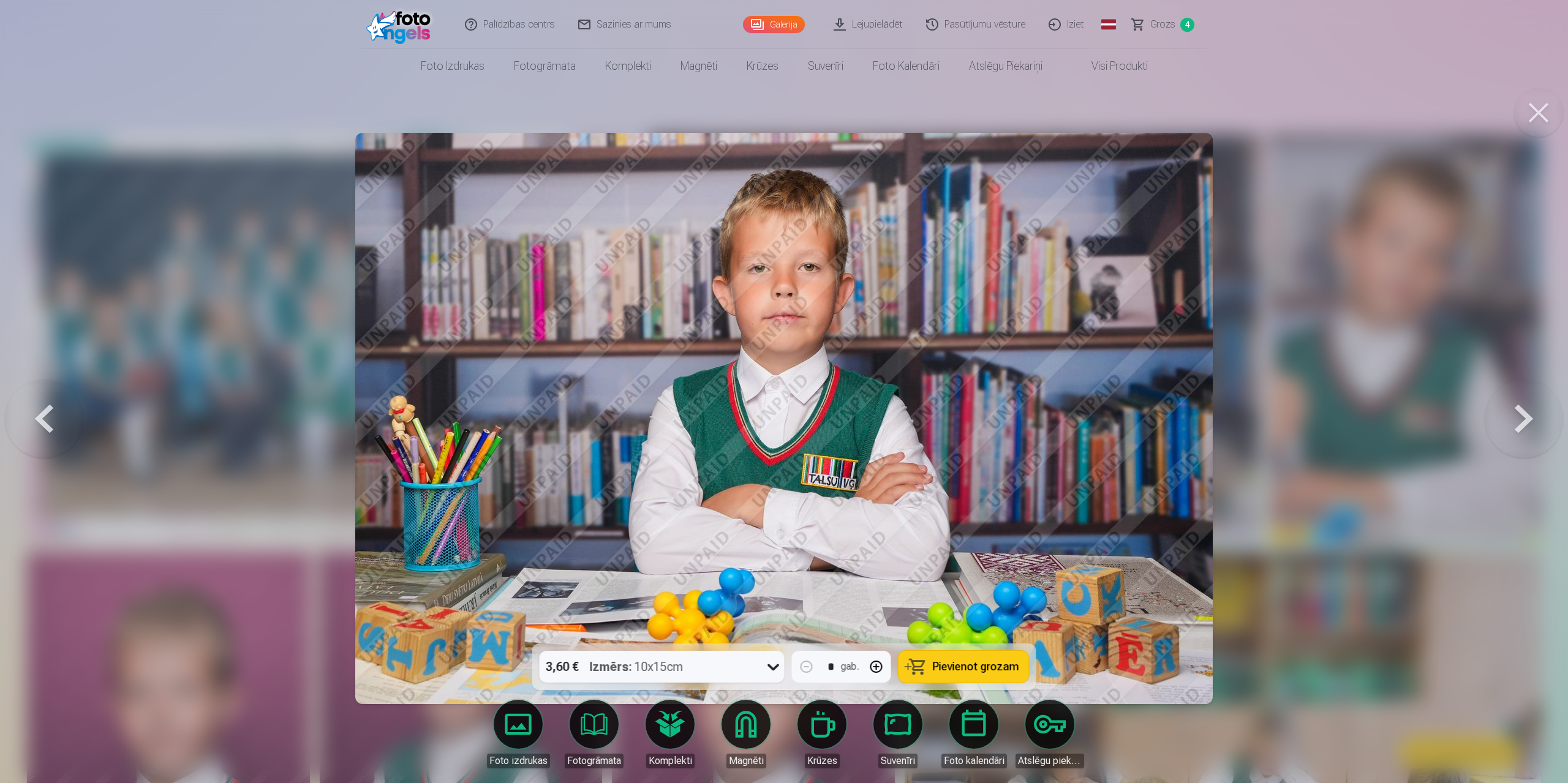
click at [55, 375] on button at bounding box center [44, 419] width 79 height 426
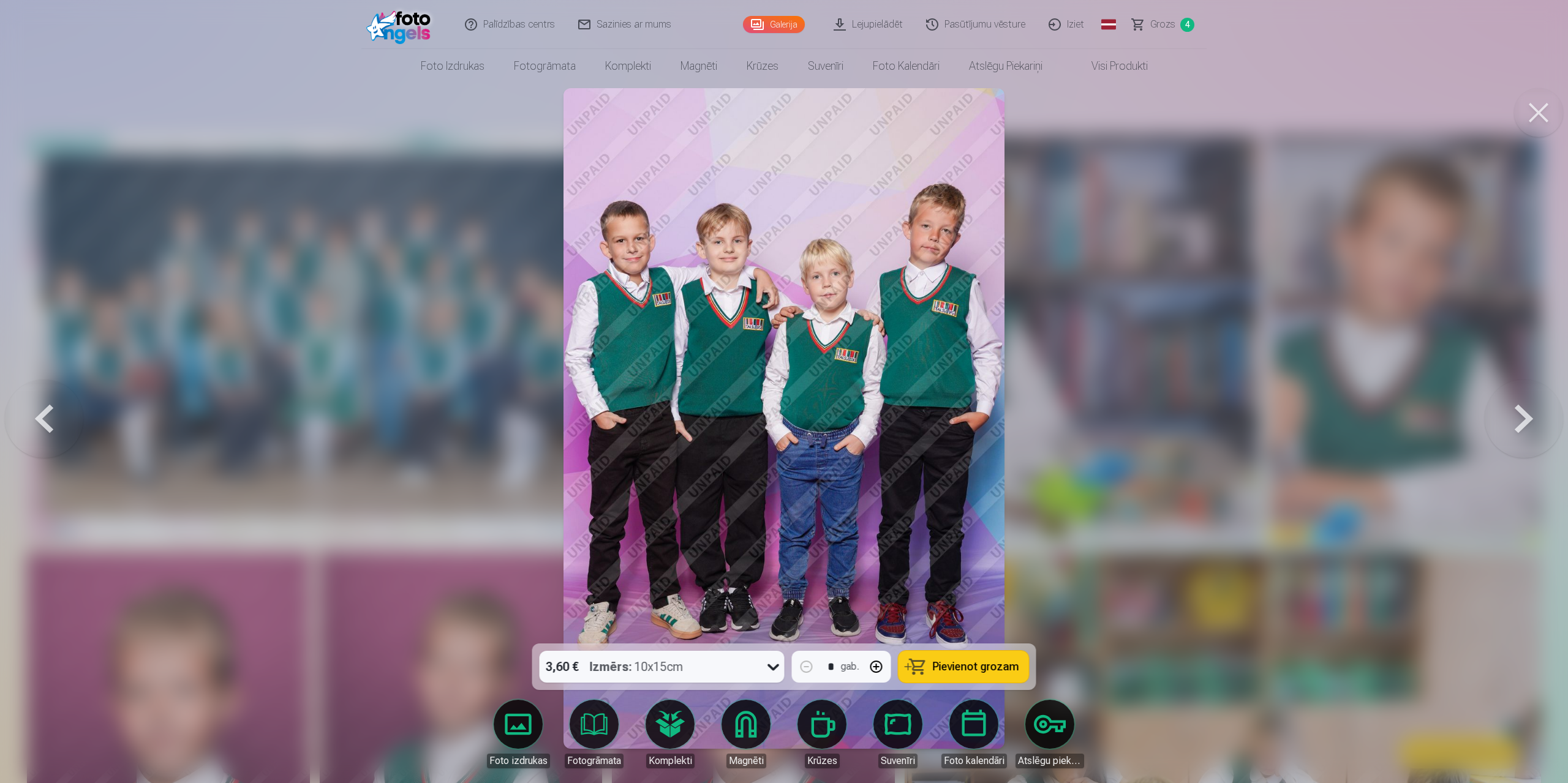
click at [832, 375] on button at bounding box center [1524, 419] width 79 height 426
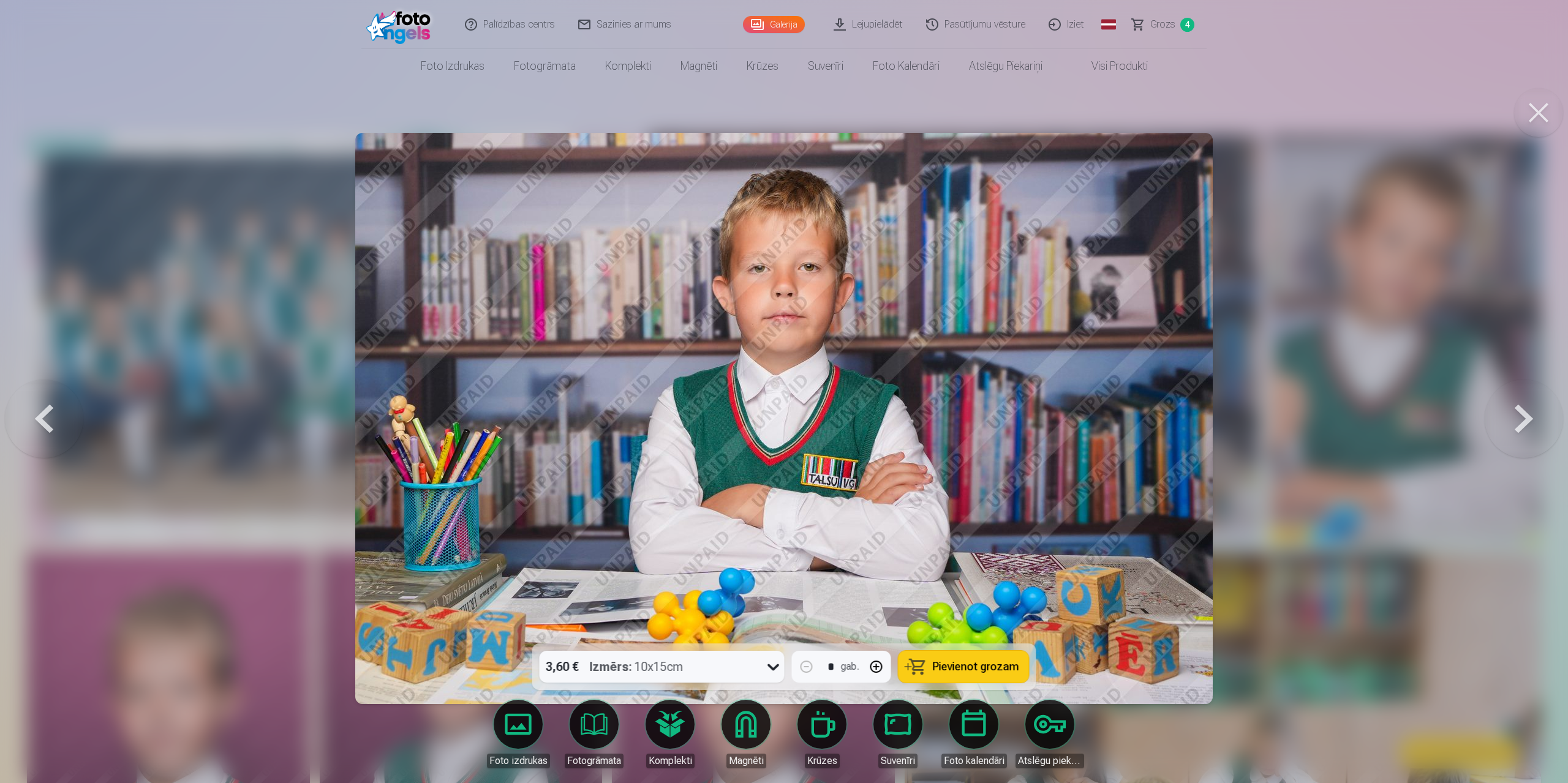
click at [832, 375] on button at bounding box center [1524, 419] width 79 height 426
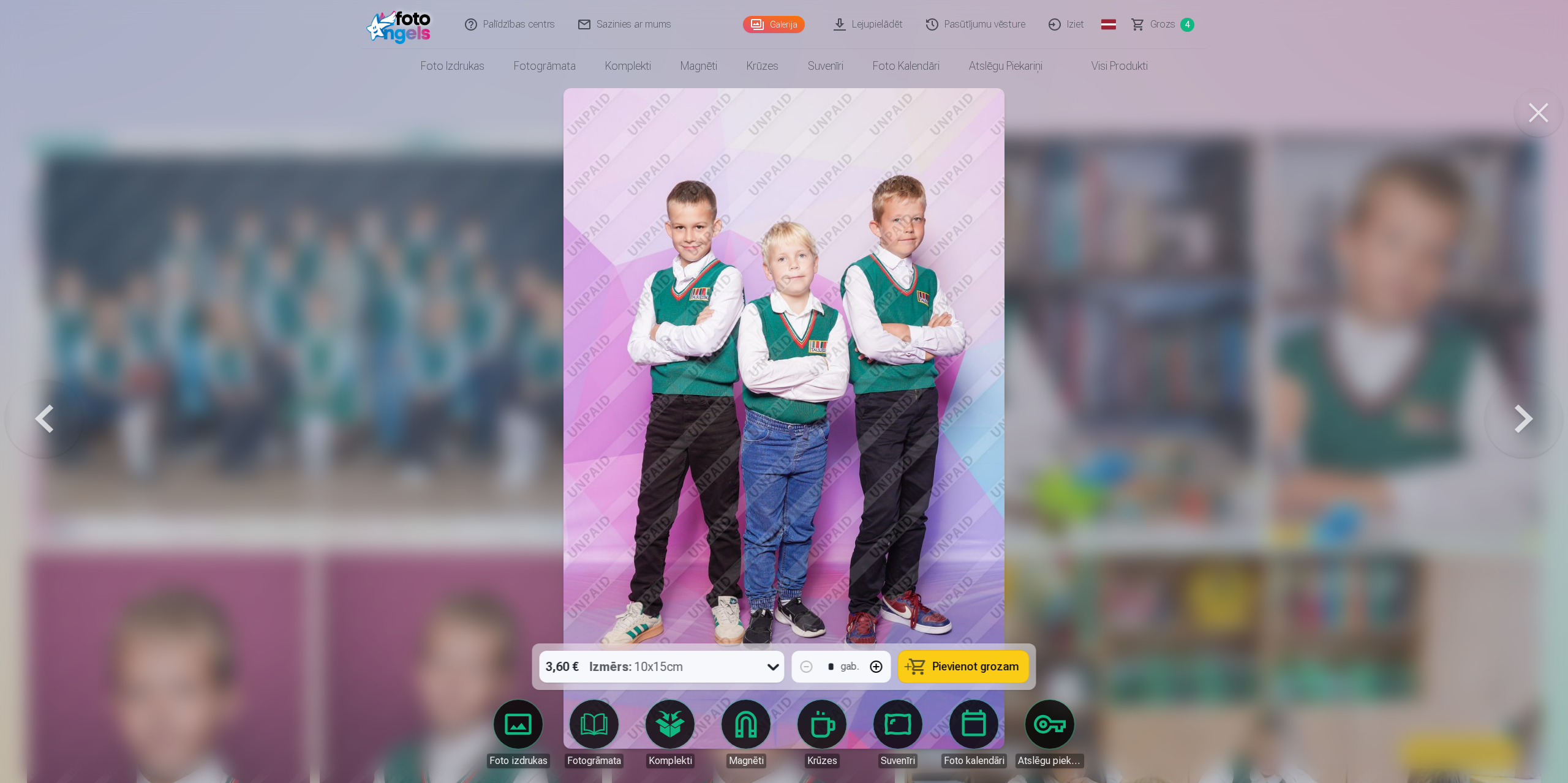
click at [832, 375] on button at bounding box center [1524, 419] width 79 height 426
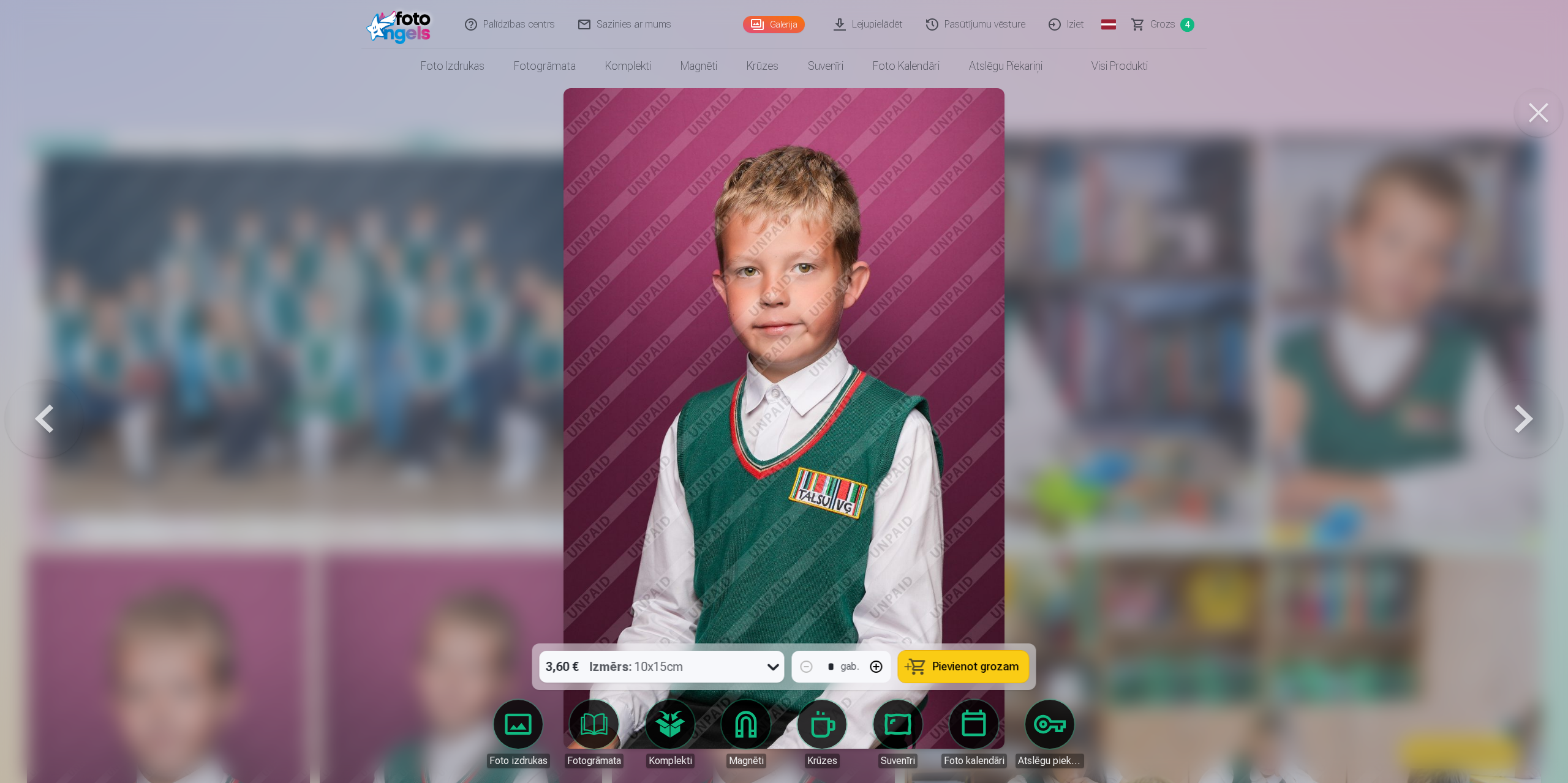
click at [832, 375] on button at bounding box center [1524, 419] width 79 height 426
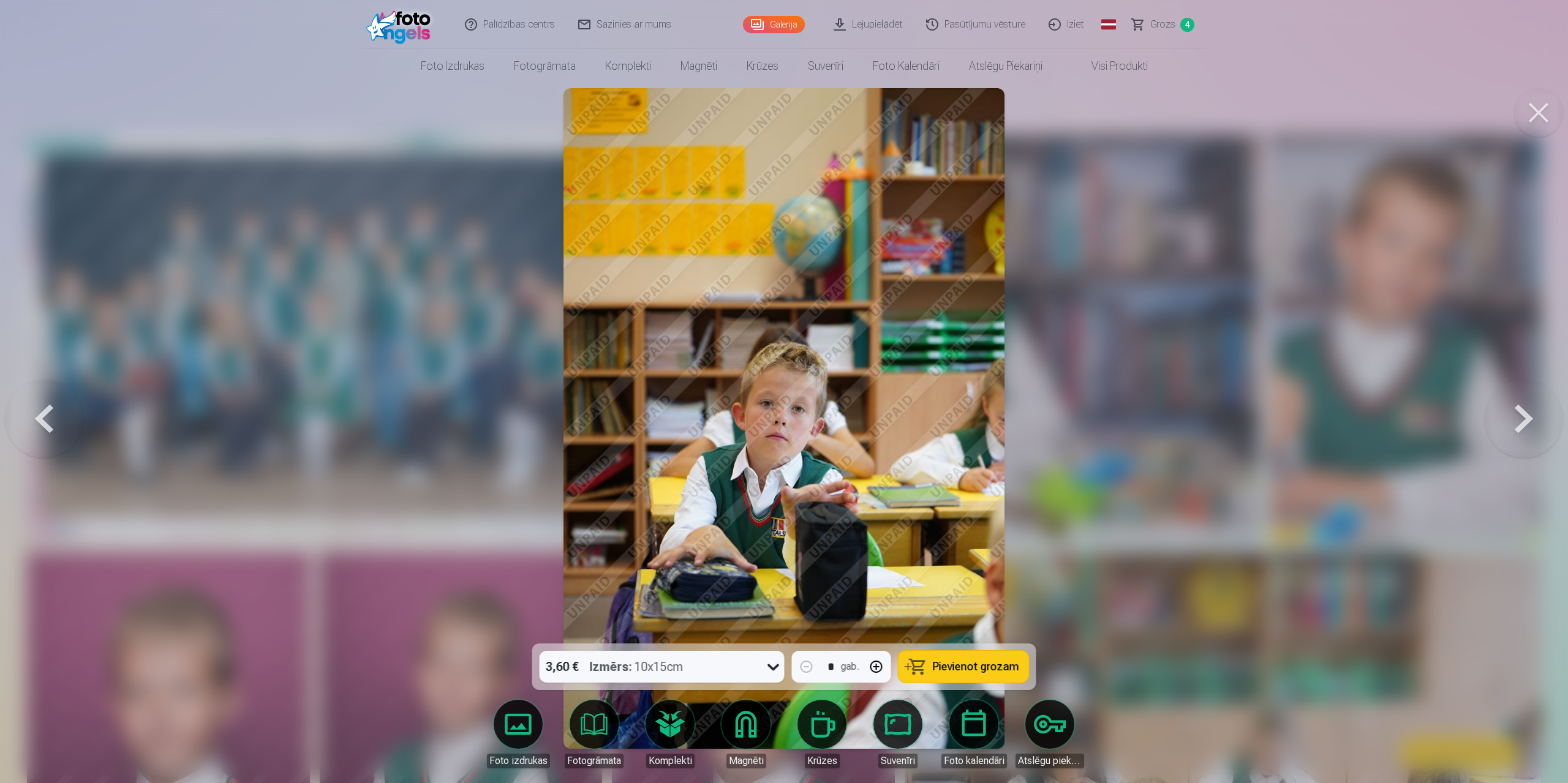
click at [832, 375] on button at bounding box center [1524, 419] width 79 height 426
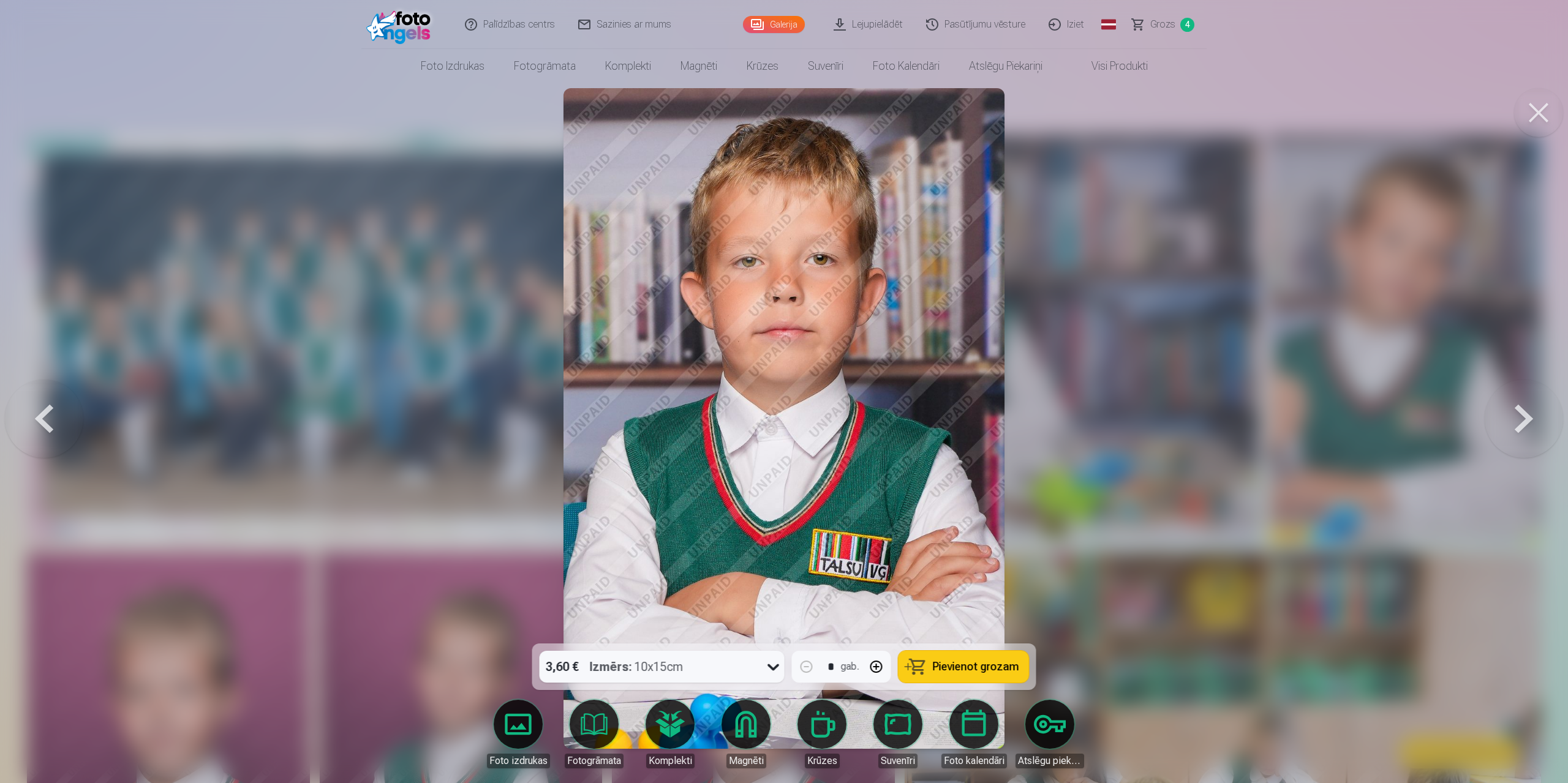
click at [832, 375] on button at bounding box center [1524, 419] width 79 height 426
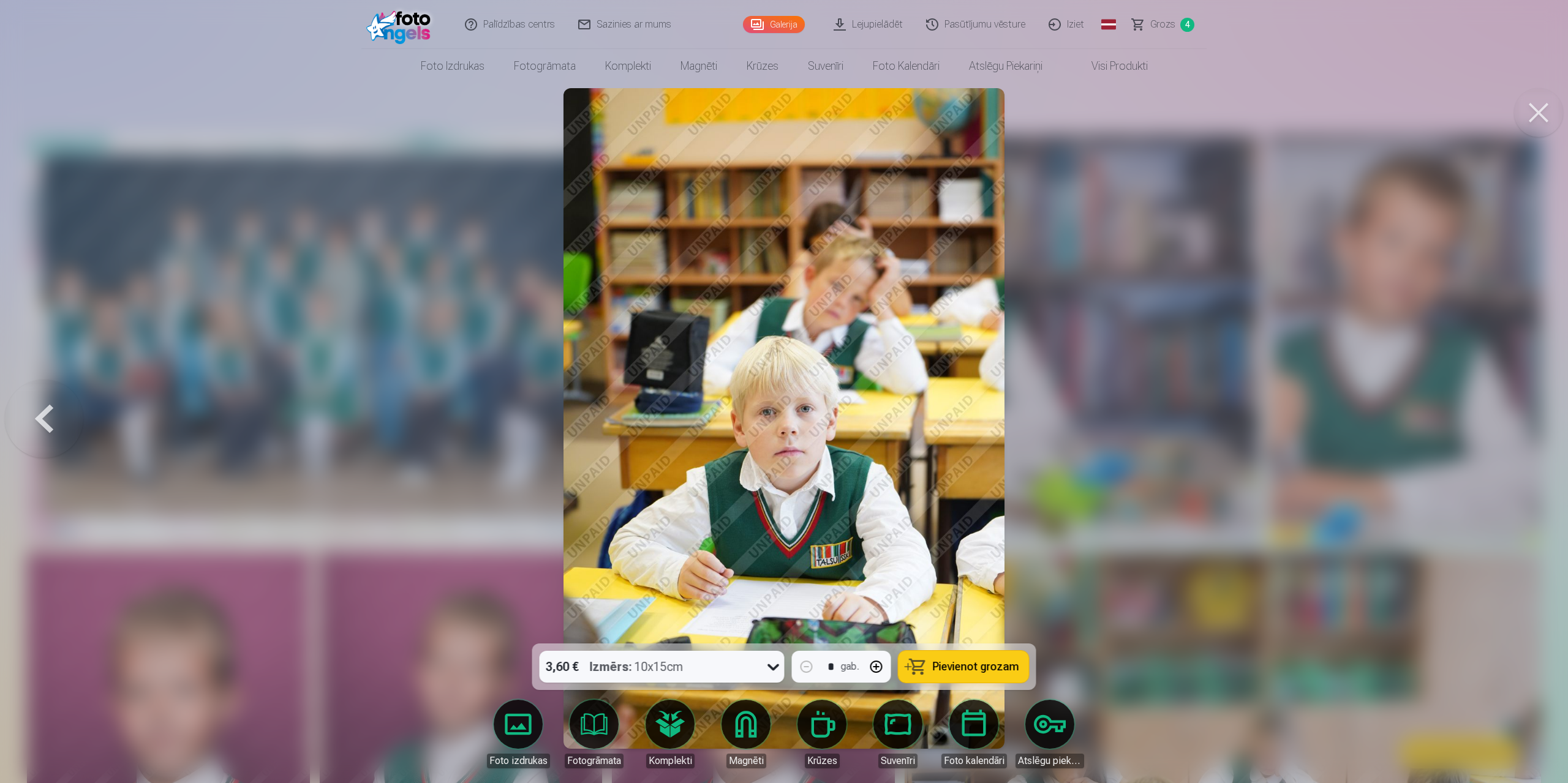
click at [832, 375] on div at bounding box center [784, 392] width 1568 height 783
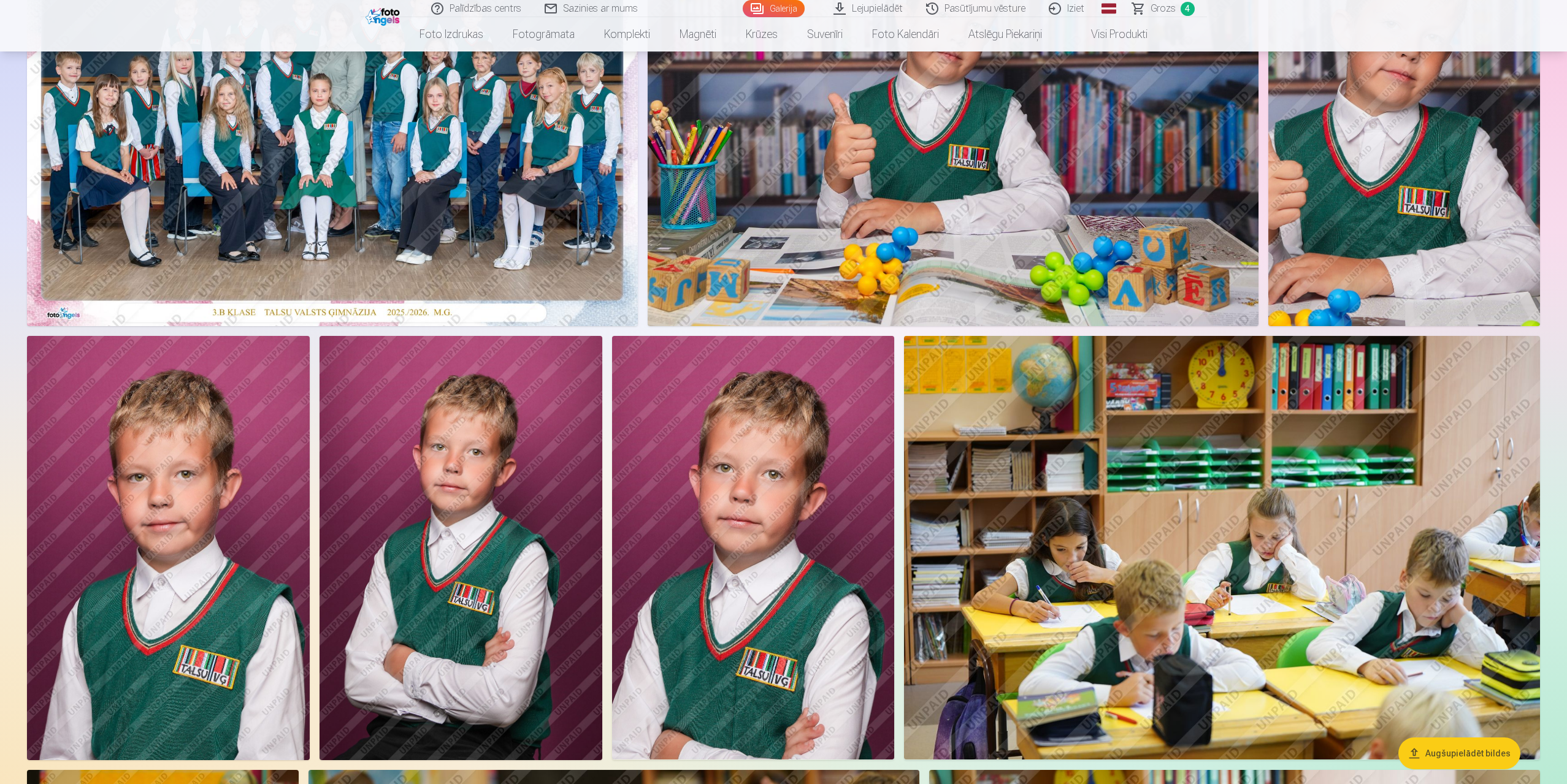
scroll to position [245, 0]
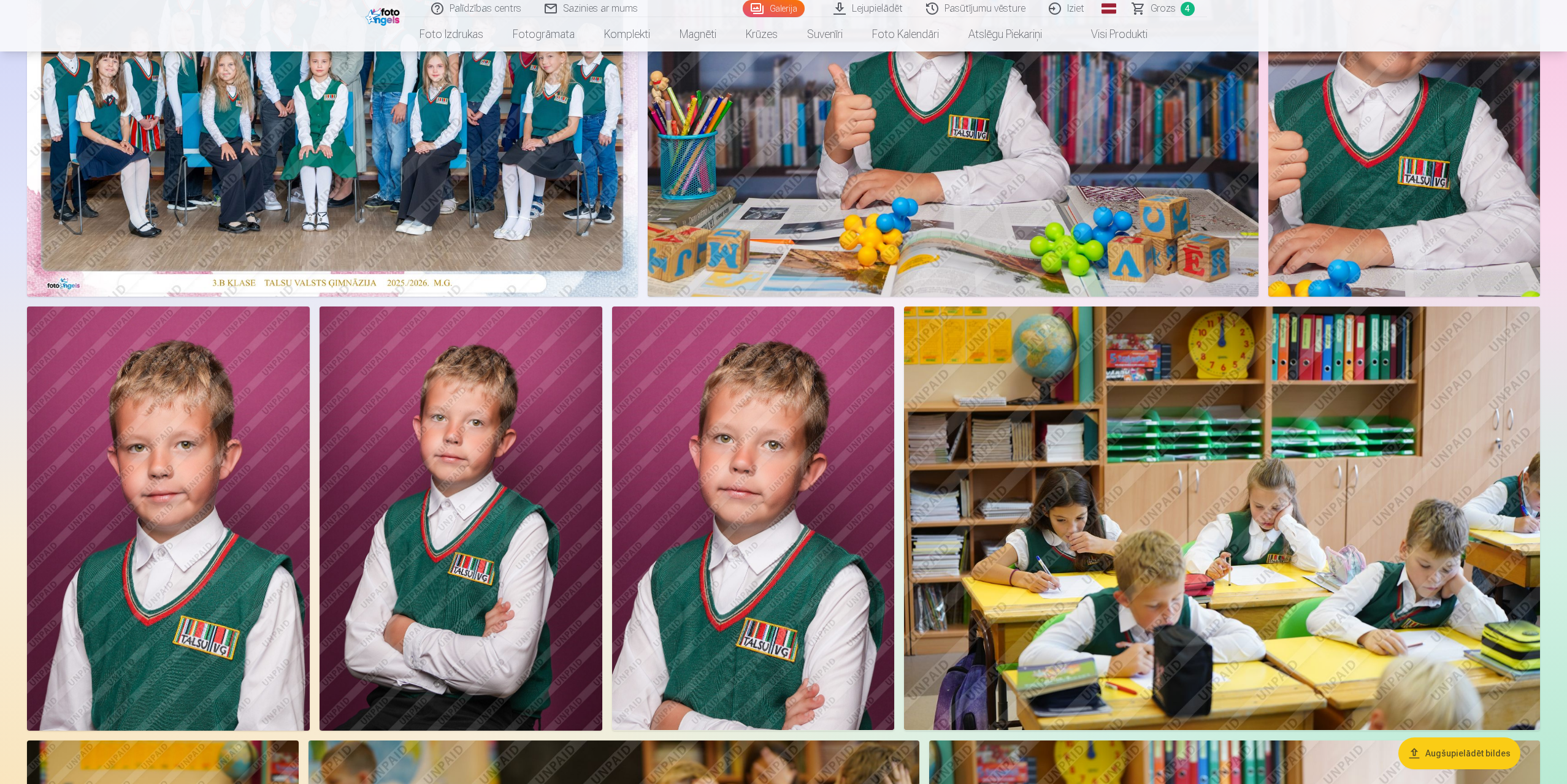
click at [245, 376] on img at bounding box center [168, 518] width 282 height 424
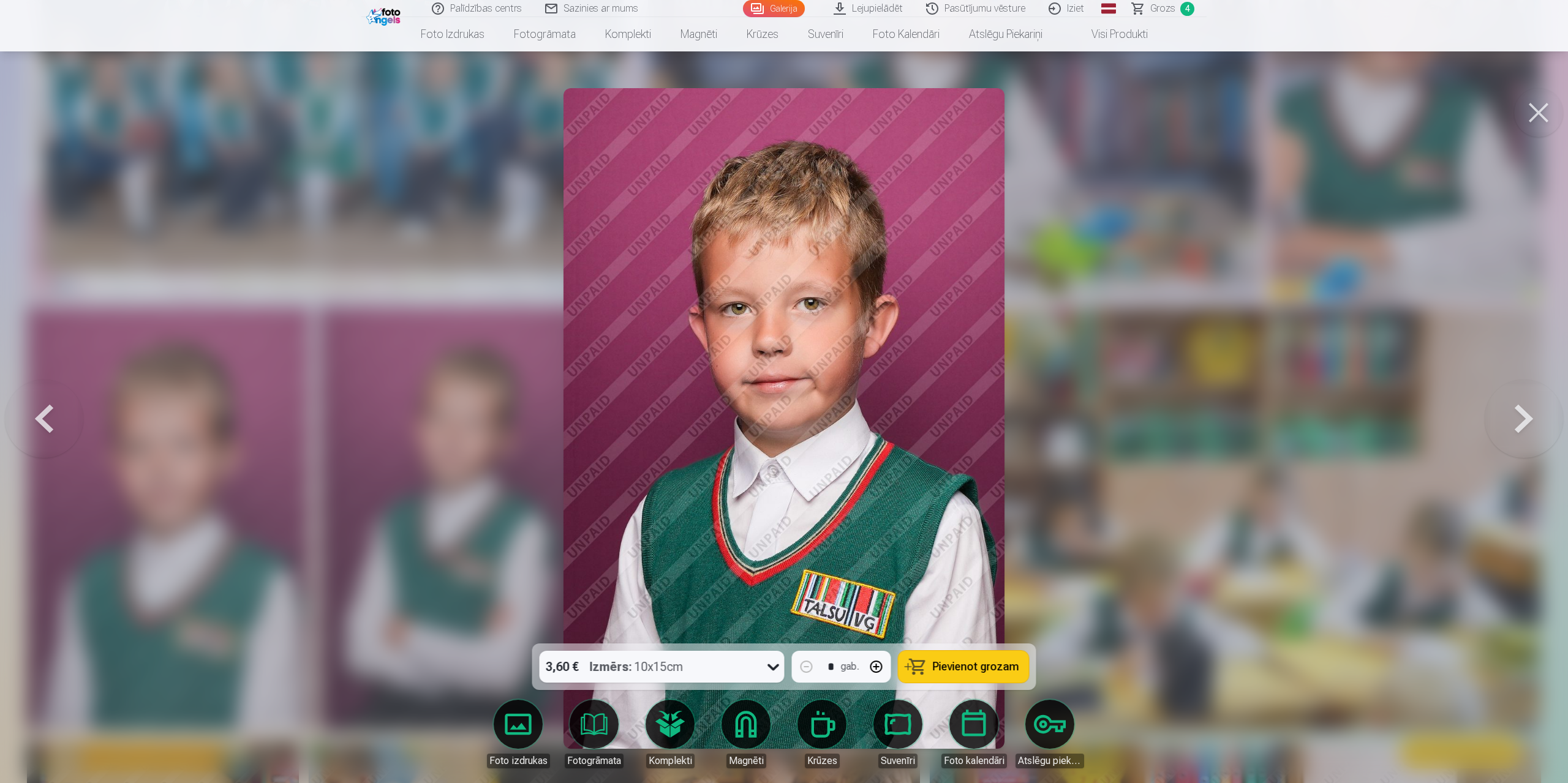
click at [832, 375] on button at bounding box center [1524, 419] width 79 height 426
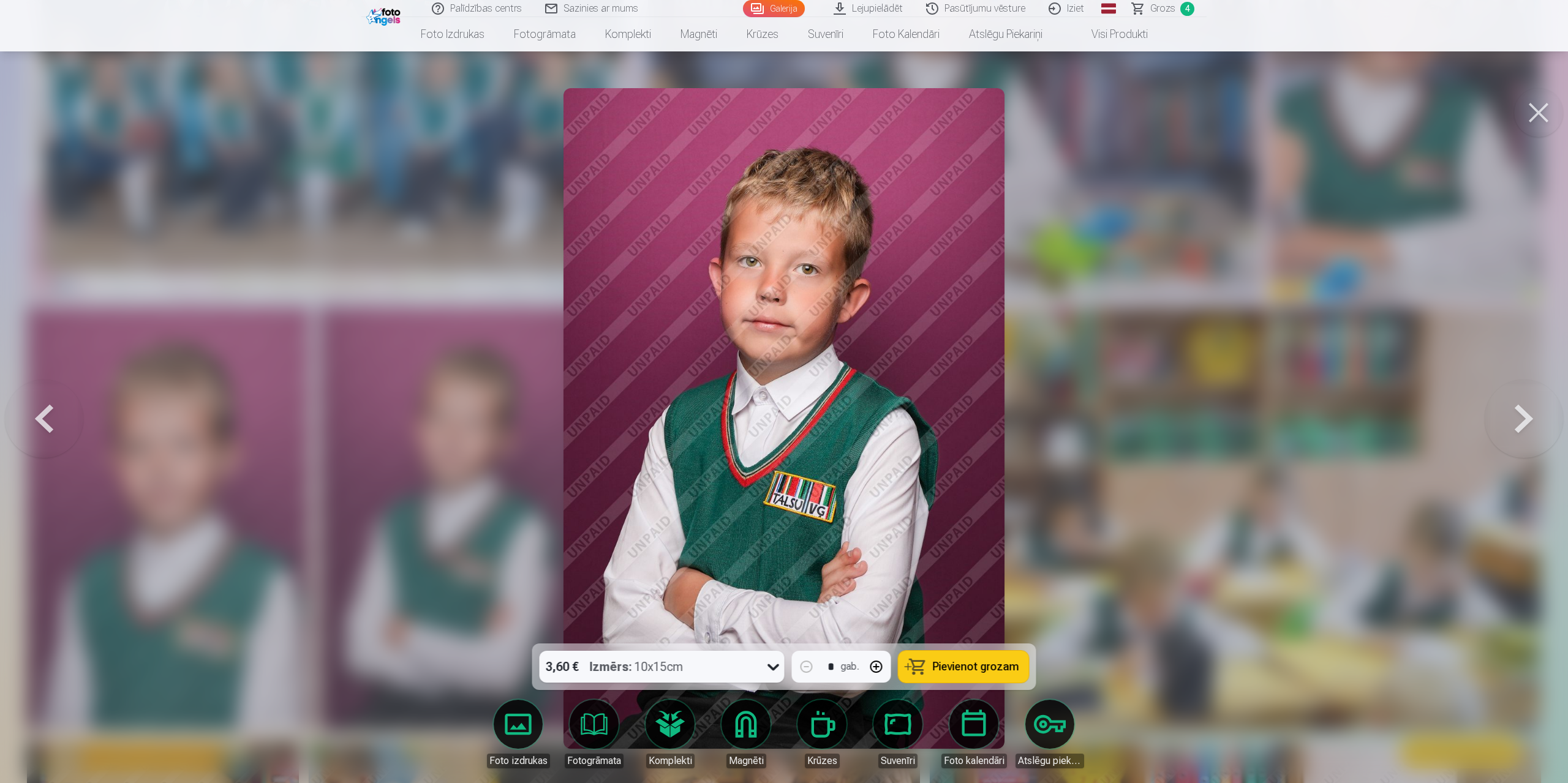
click at [48, 375] on button at bounding box center [44, 419] width 79 height 426
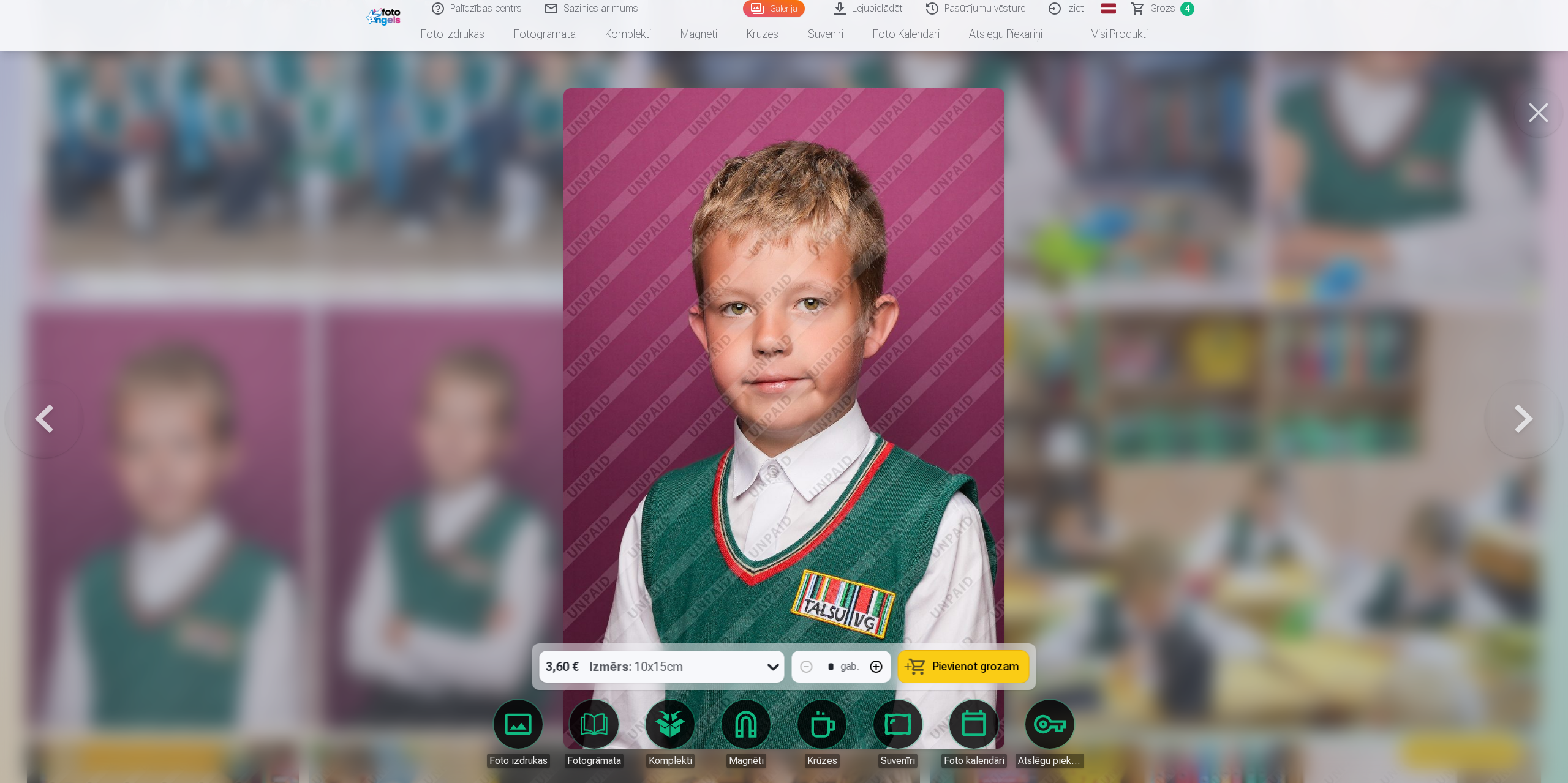
click at [832, 375] on button at bounding box center [1524, 419] width 79 height 426
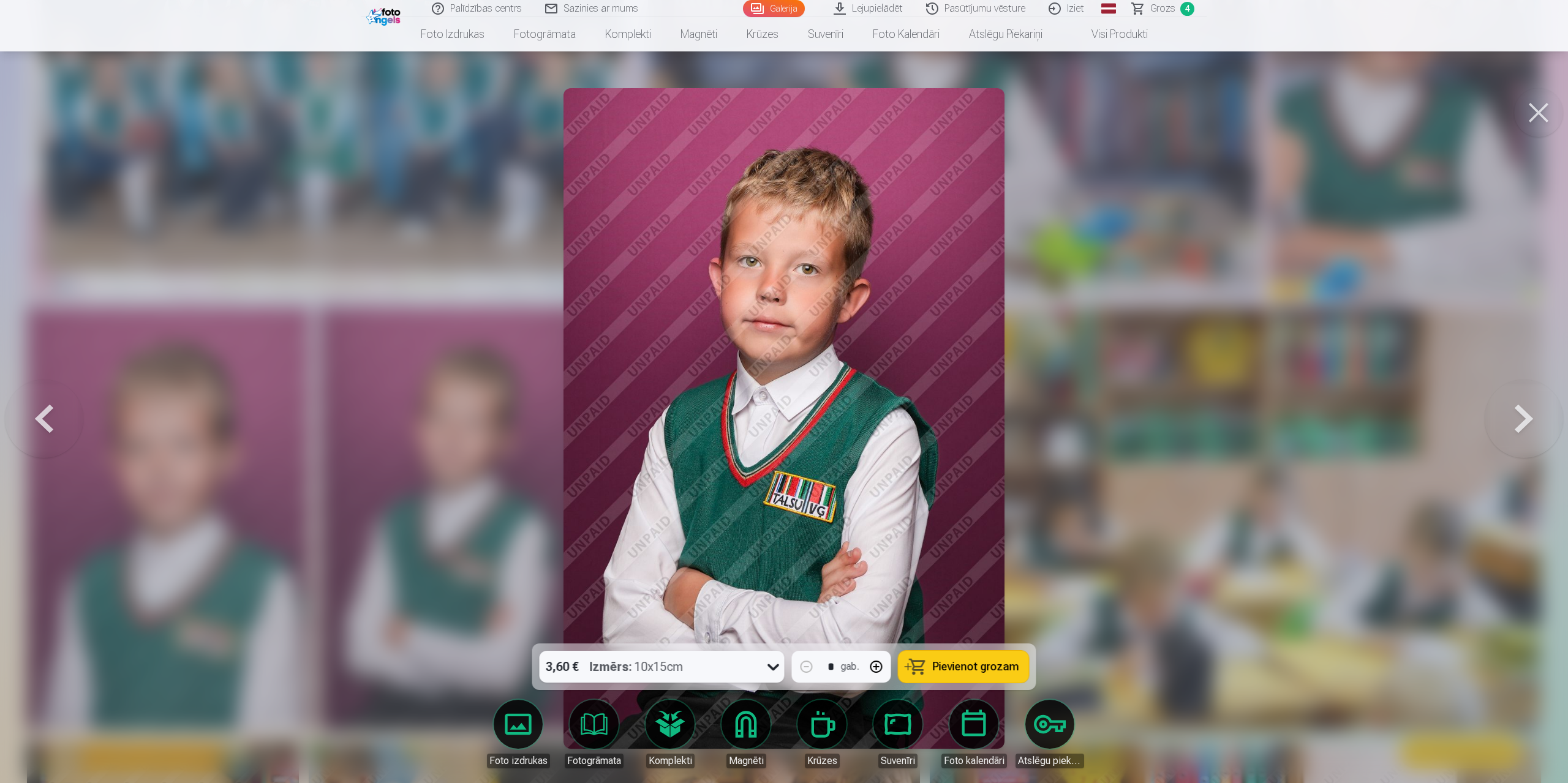
click at [832, 375] on button at bounding box center [1524, 419] width 79 height 426
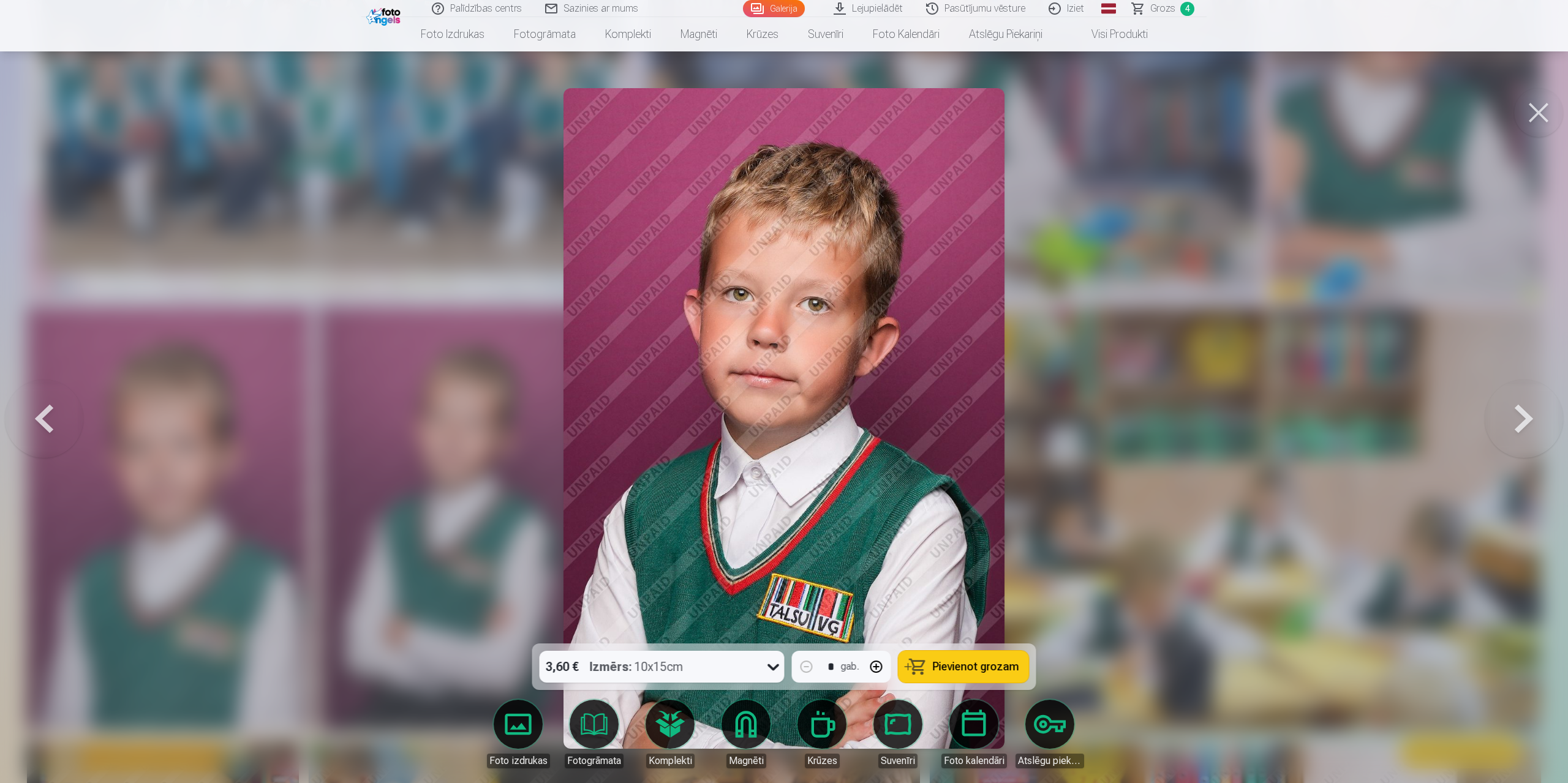
click at [46, 375] on button at bounding box center [44, 419] width 79 height 426
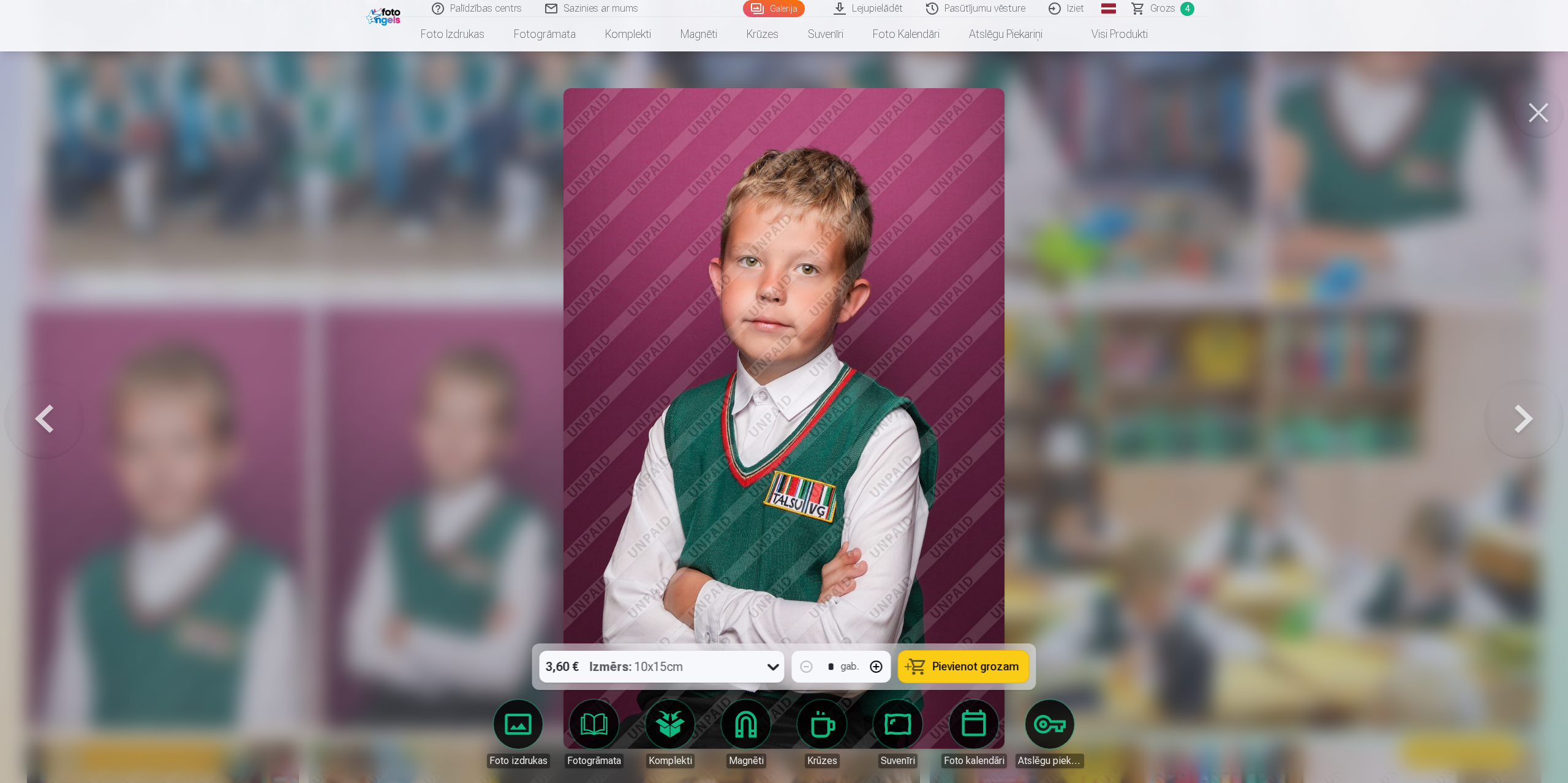
click at [832, 116] on button at bounding box center [1538, 112] width 49 height 49
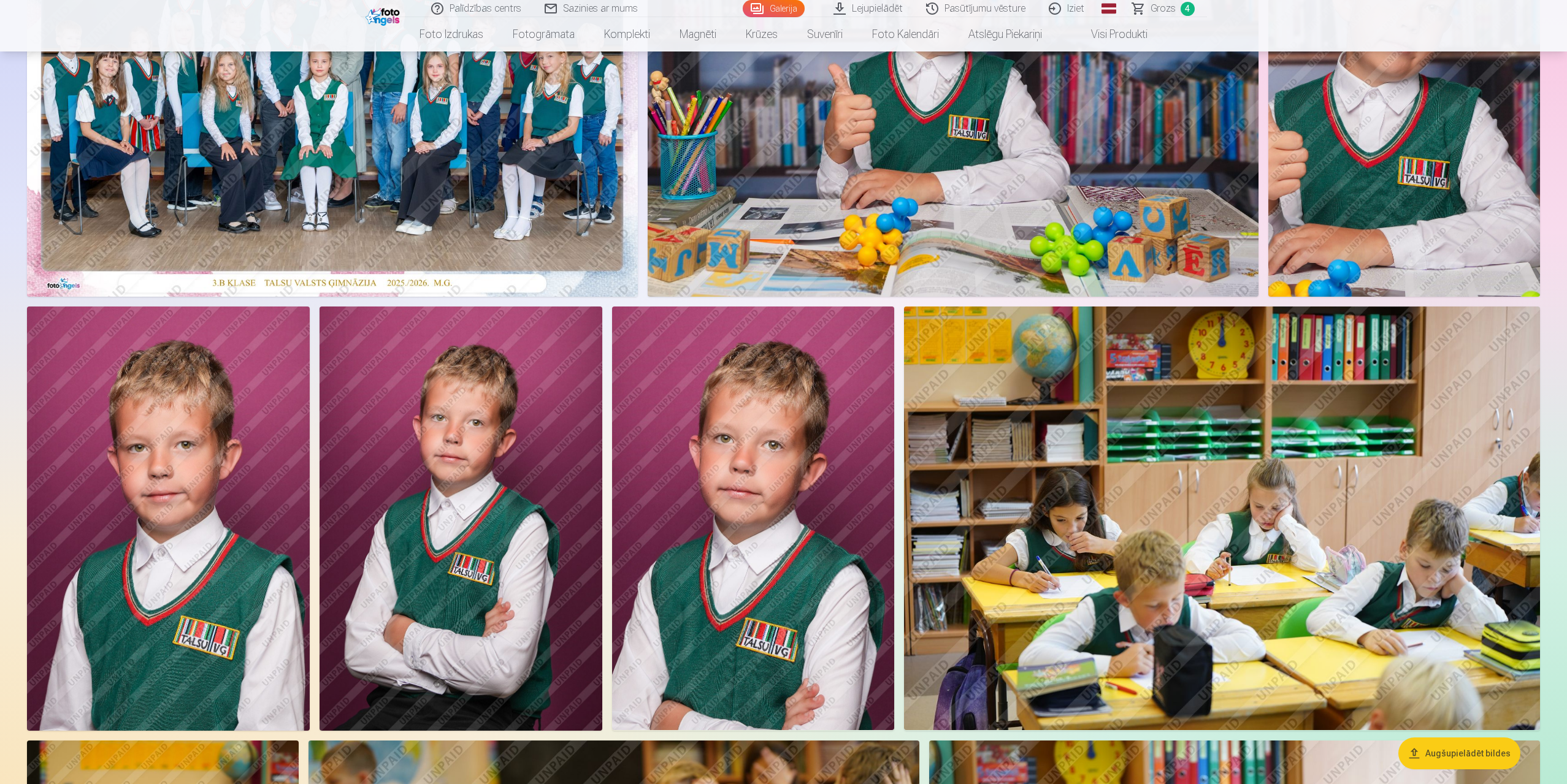
click at [157, 376] on img at bounding box center [168, 518] width 282 height 424
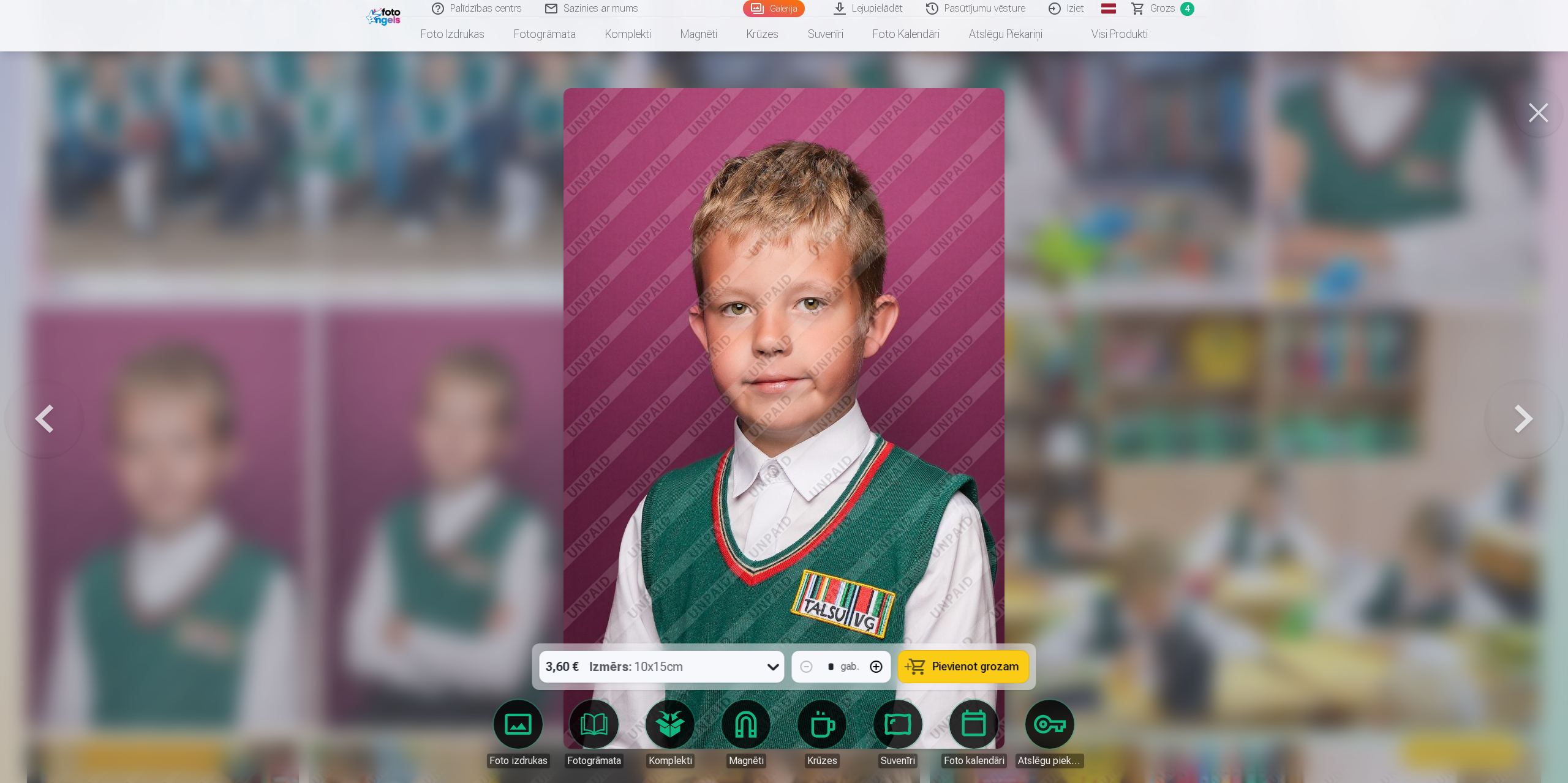
click at [832, 113] on button at bounding box center [1538, 112] width 49 height 49
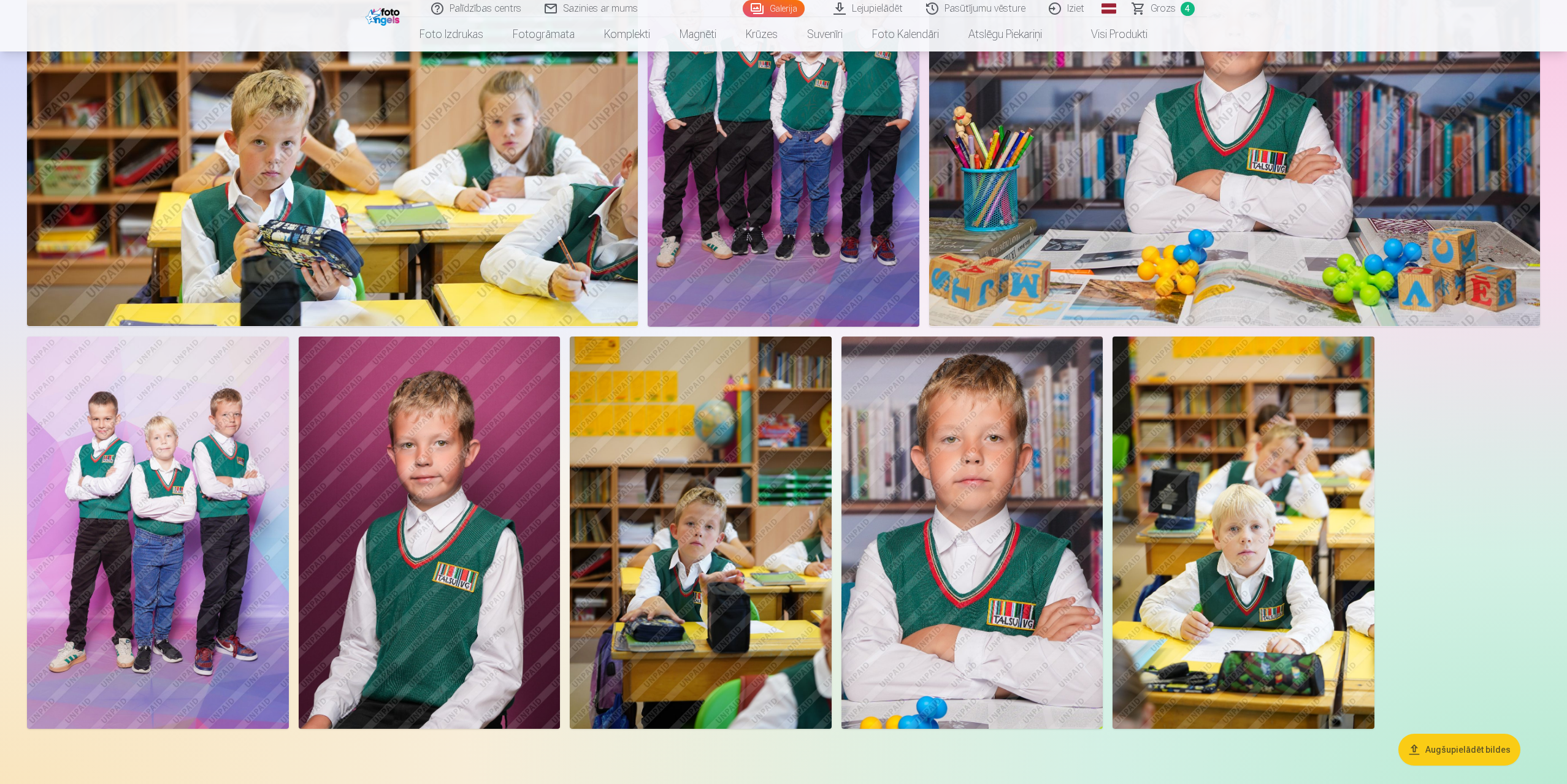
scroll to position [1716, 0]
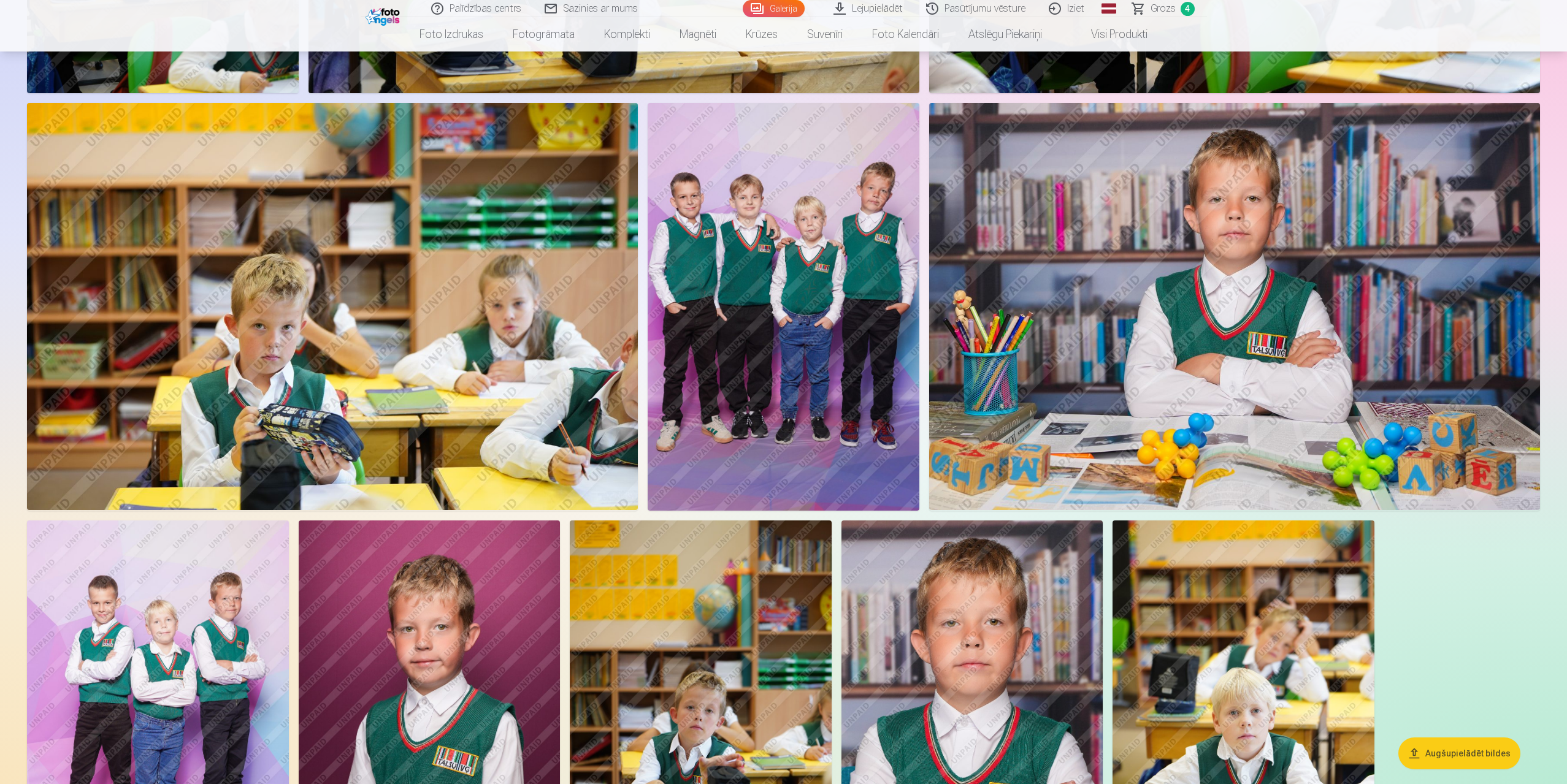
click at [833, 7] on link "Iziet" at bounding box center [1067, 8] width 59 height 17
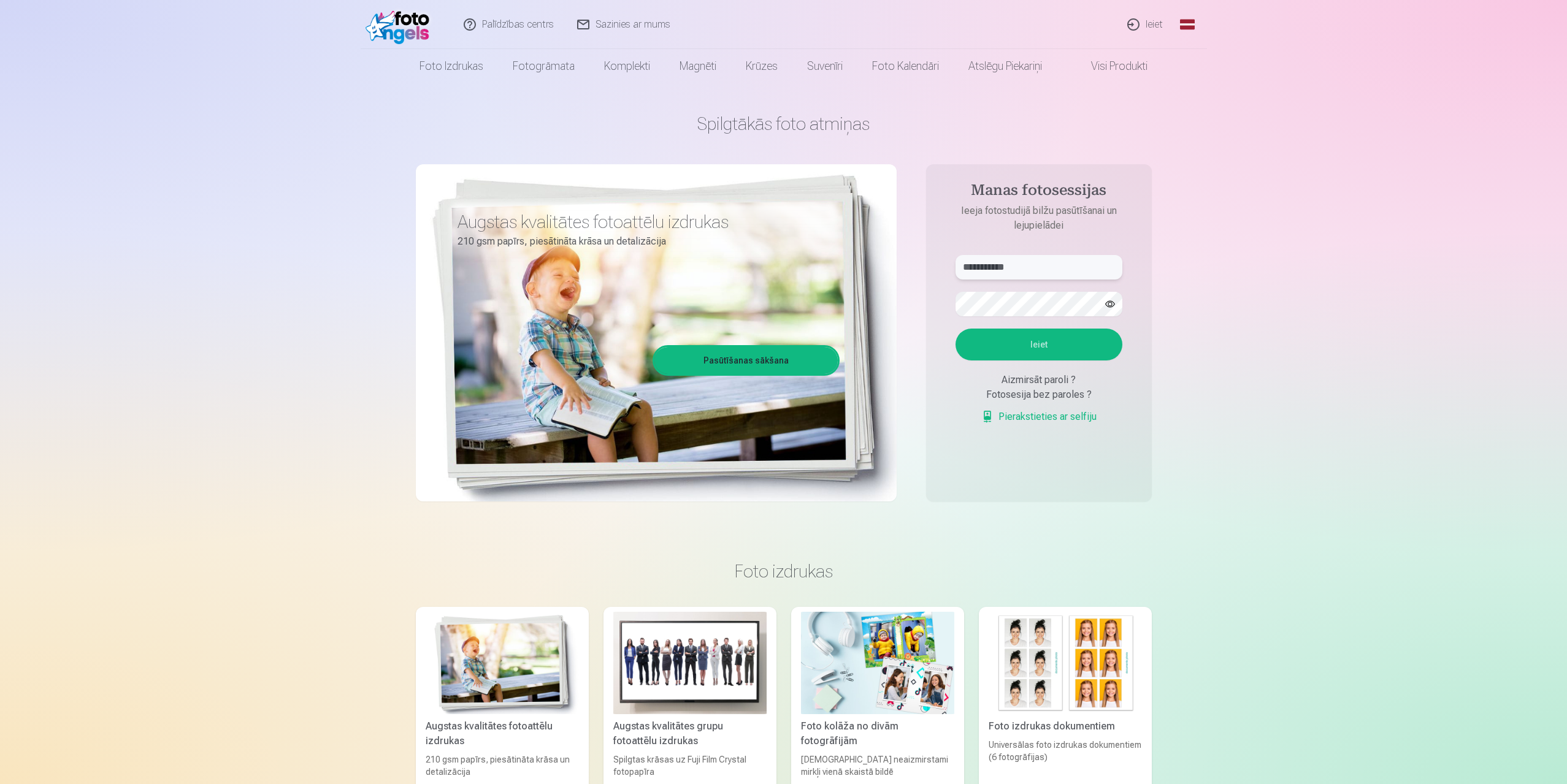
click at [992, 270] on input "**********" at bounding box center [1038, 267] width 167 height 25
drag, startPoint x: 996, startPoint y: 266, endPoint x: 931, endPoint y: 266, distance: 65.0
click at [931, 266] on aside "**********" at bounding box center [1039, 332] width 226 height 337
type input "**********"
click at [1107, 303] on button "button" at bounding box center [1110, 304] width 23 height 23
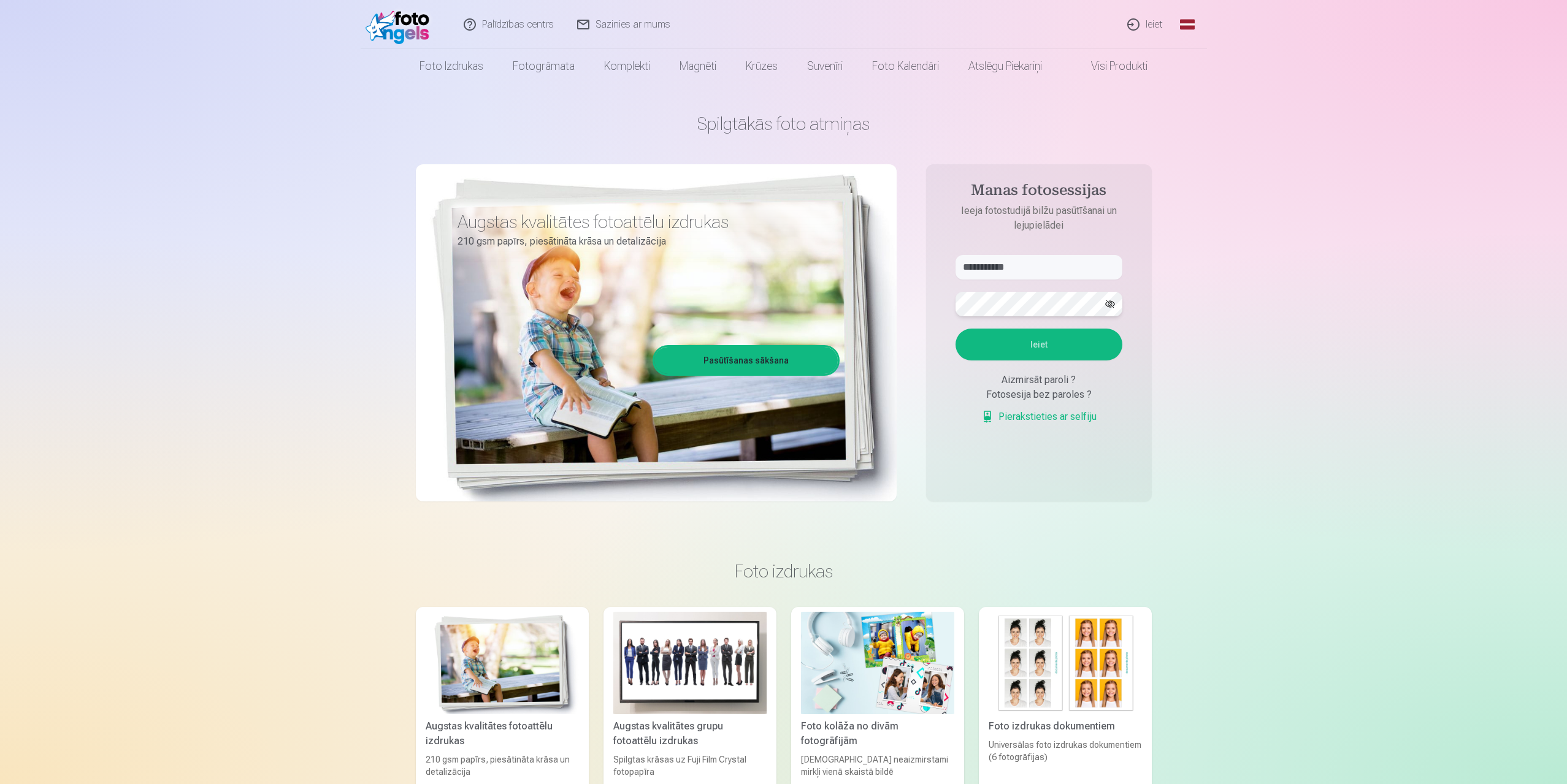
click at [955, 329] on button "Ieiet" at bounding box center [1038, 344] width 167 height 32
